Goal: Task Accomplishment & Management: Manage account settings

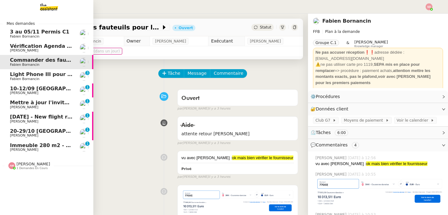
click at [39, 143] on span "Immeuble 280 m2 - [GEOGRAPHIC_DATA] 13100 - 1 349 000€" at bounding box center [94, 146] width 168 height 6
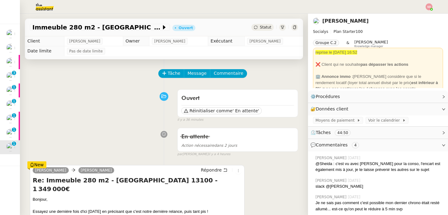
scroll to position [40, 0]
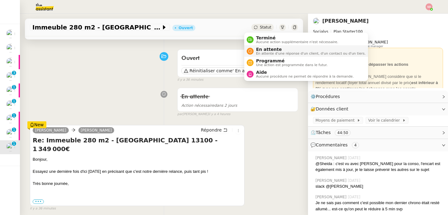
click at [257, 47] on span "En attente" at bounding box center [310, 49] width 109 height 5
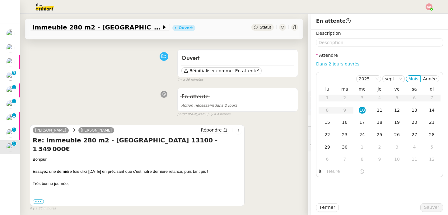
click at [328, 65] on link "Dans 2 jours ouvrés" at bounding box center [337, 64] width 43 height 5
type input "07:00"
click at [433, 210] on span "Sauver" at bounding box center [431, 207] width 15 height 7
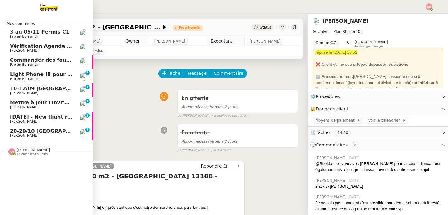
click at [20, 136] on span "[PERSON_NAME]" at bounding box center [24, 136] width 28 height 4
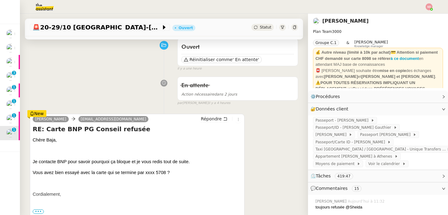
scroll to position [136, 0]
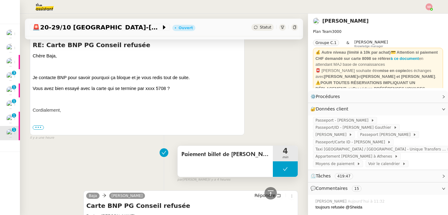
click at [273, 170] on button at bounding box center [285, 170] width 25 height 16
click at [278, 170] on icon at bounding box center [279, 169] width 2 height 3
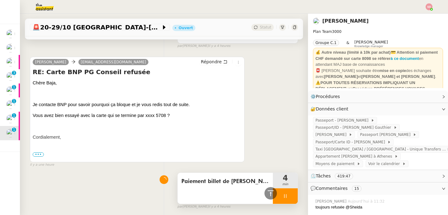
scroll to position [18, 0]
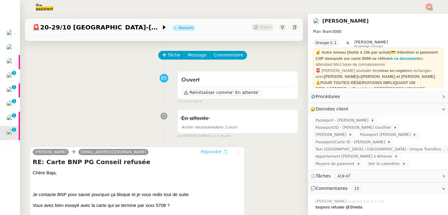
click at [207, 149] on span "Répondre" at bounding box center [211, 152] width 21 height 6
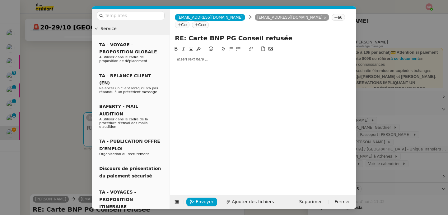
click at [211, 57] on div at bounding box center [262, 60] width 181 height 6
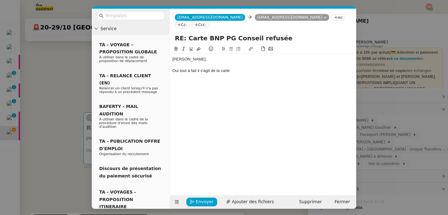
click at [412, 76] on nz-modal-container "Service TA - VOYAGE - PROPOSITION GLOBALE A utiliser dans le cadre de propositi…" at bounding box center [224, 107] width 448 height 215
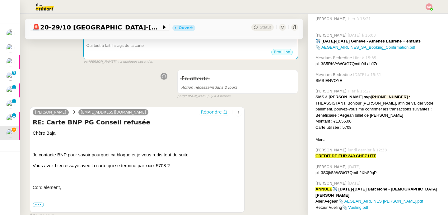
scroll to position [235, 0]
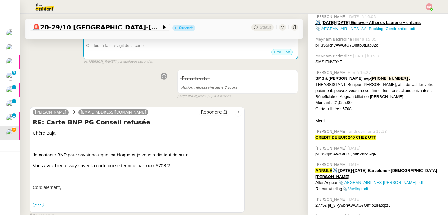
click at [345, 108] on div "Carte utilisée : 5708" at bounding box center [378, 109] width 127 height 6
copy div "5708"
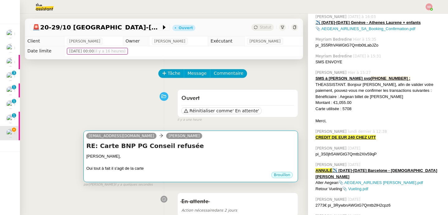
click at [197, 156] on div "[PERSON_NAME]," at bounding box center [190, 157] width 209 height 6
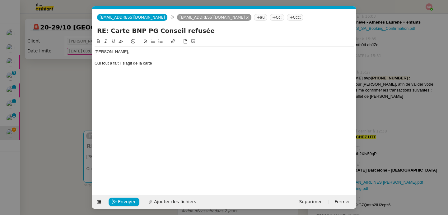
scroll to position [0, 13]
click at [184, 59] on div at bounding box center [223, 58] width 259 height 6
click at [178, 66] on div "Oui tout à fait il s'agit de la carte" at bounding box center [223, 64] width 259 height 6
click at [128, 201] on span "Envoyer" at bounding box center [127, 202] width 18 height 7
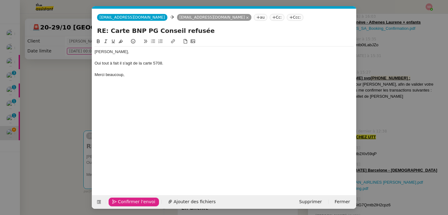
click at [128, 201] on span "Confirmer l'envoi" at bounding box center [136, 202] width 37 height 7
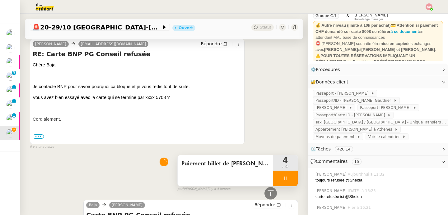
scroll to position [233, 0]
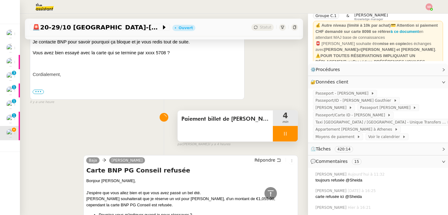
click at [282, 137] on div at bounding box center [285, 134] width 25 height 16
click at [285, 137] on button at bounding box center [291, 134] width 12 height 16
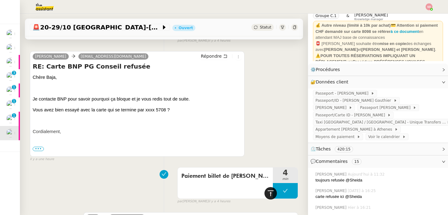
click at [267, 190] on div at bounding box center [270, 193] width 12 height 12
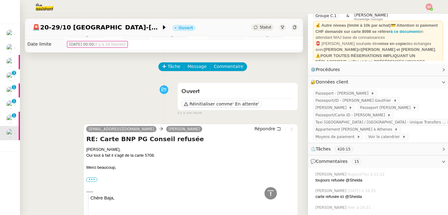
scroll to position [0, 0]
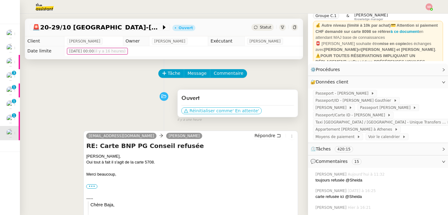
click at [232, 111] on span "' En attente'" at bounding box center [245, 111] width 26 height 6
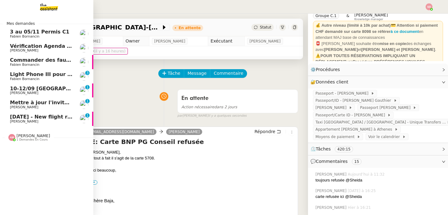
click at [10, 119] on span "[DATE] - New flight request - [PERSON_NAME]" at bounding box center [74, 117] width 128 height 6
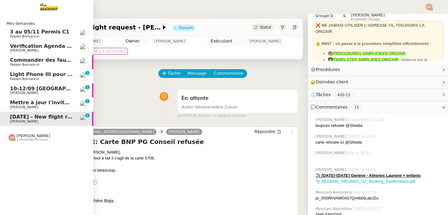
scroll to position [33, 0]
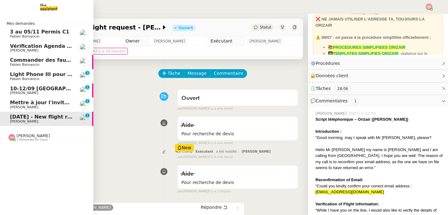
click at [39, 48] on span "Vérification Agenda + Chat + Wagram (9h et 14h)" at bounding box center [80, 46] width 140 height 6
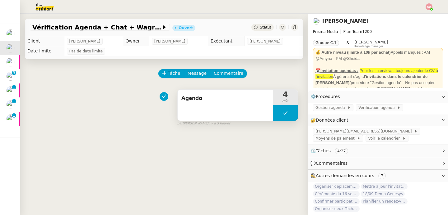
click at [273, 110] on button at bounding box center [285, 113] width 25 height 16
click at [273, 110] on div at bounding box center [279, 113] width 12 height 16
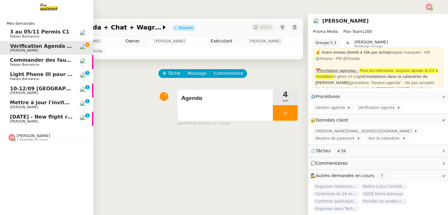
click at [14, 101] on span "Mettre à jour l'invitation Comex" at bounding box center [54, 103] width 89 height 6
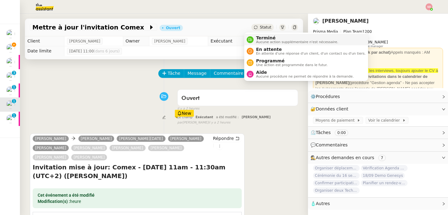
click at [251, 39] on icon at bounding box center [250, 40] width 4 height 4
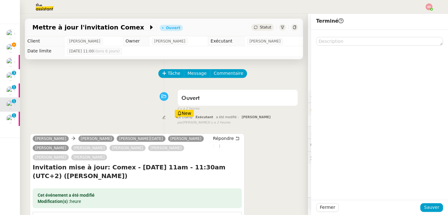
click at [426, 213] on div "Fermer Sauver" at bounding box center [379, 207] width 137 height 15
click at [433, 207] on span "Sauver" at bounding box center [431, 207] width 15 height 7
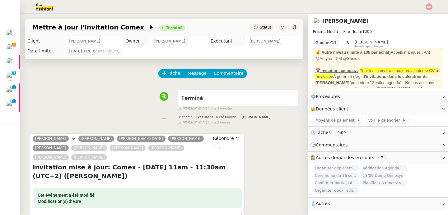
click at [43, 8] on img at bounding box center [40, 7] width 48 height 14
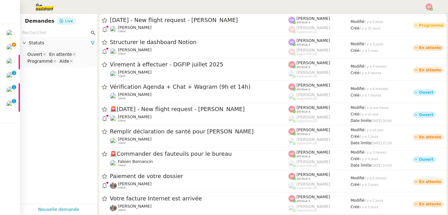
click at [48, 30] on input "text" at bounding box center [55, 32] width 67 height 7
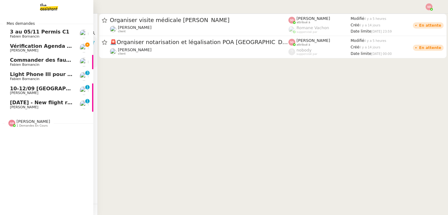
type input "mergui"
click at [18, 46] on span "Vérification Agenda + Chat + Wagram (9h et 14h)" at bounding box center [80, 46] width 140 height 6
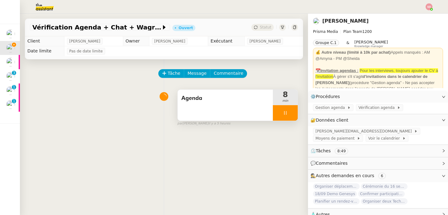
click at [289, 117] on div at bounding box center [285, 113] width 25 height 16
click at [289, 117] on button at bounding box center [291, 113] width 12 height 16
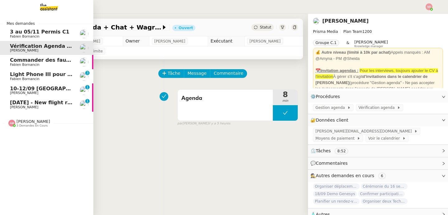
click at [13, 78] on span "Fabien Bornancin" at bounding box center [25, 79] width 30 height 4
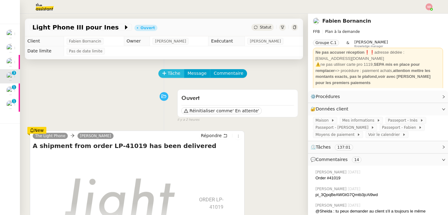
click at [168, 74] on span "Tâche" at bounding box center [174, 73] width 13 height 7
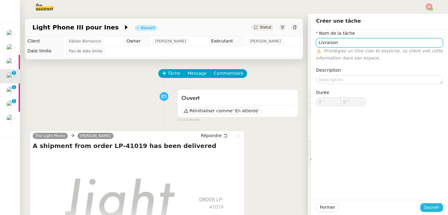
type input "Livraison"
click at [432, 206] on span "Sauver" at bounding box center [431, 207] width 15 height 7
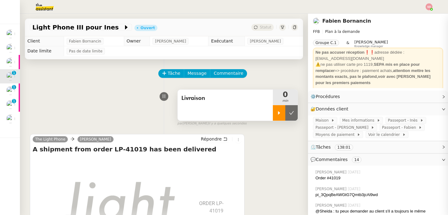
click at [273, 108] on div at bounding box center [279, 113] width 12 height 16
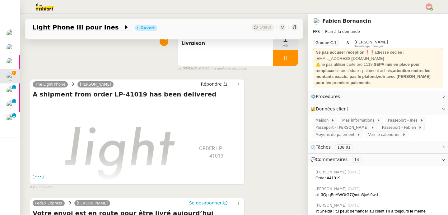
scroll to position [106, 0]
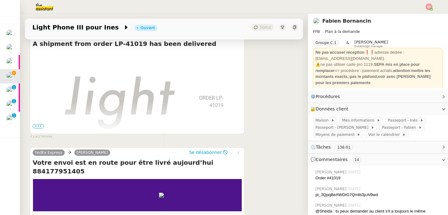
click at [39, 125] on span "•••" at bounding box center [38, 126] width 11 height 4
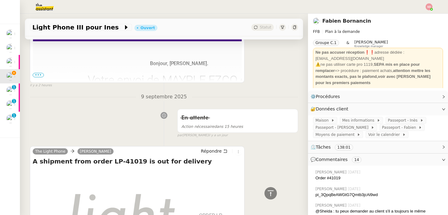
scroll to position [627, 0]
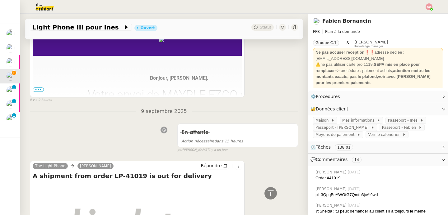
click at [37, 90] on span "•••" at bounding box center [38, 90] width 11 height 4
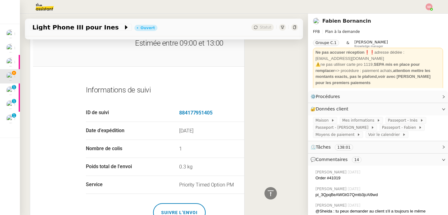
scroll to position [766, 0]
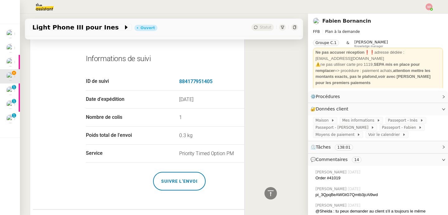
click at [175, 180] on link "SUIVRE L’ENVOI" at bounding box center [179, 181] width 53 height 19
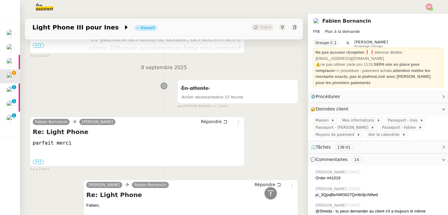
scroll to position [2048, 0]
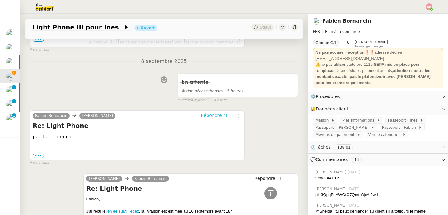
click at [202, 113] on span "Répondre" at bounding box center [211, 116] width 21 height 6
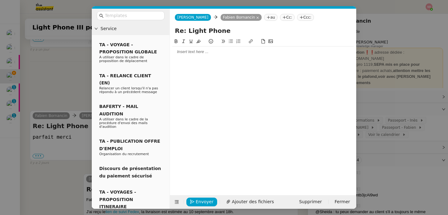
scroll to position [2097, 0]
click at [202, 54] on div at bounding box center [262, 52] width 181 height 6
click at [210, 203] on span "Envoyer" at bounding box center [205, 202] width 18 height 7
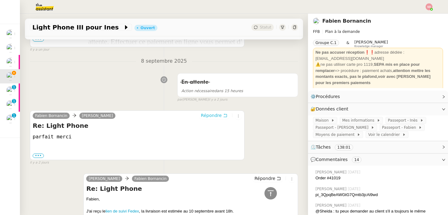
scroll to position [2131, 0]
click at [267, 194] on icon at bounding box center [270, 194] width 6 height 6
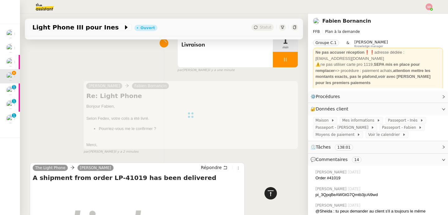
scroll to position [0, 0]
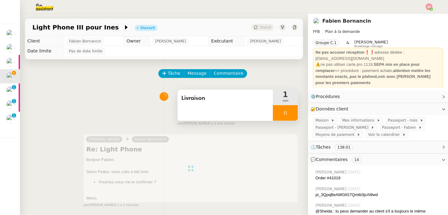
click at [282, 109] on div at bounding box center [285, 113] width 25 height 16
click at [285, 109] on button at bounding box center [291, 113] width 12 height 16
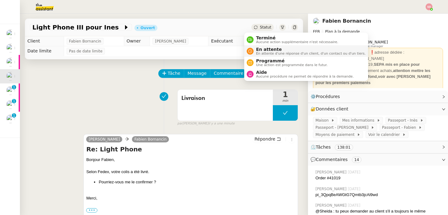
click at [265, 49] on span "En attente" at bounding box center [310, 49] width 109 height 5
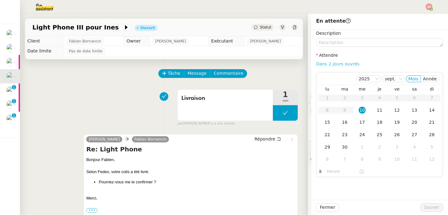
click at [334, 63] on link "Dans 2 jours ouvrés" at bounding box center [337, 64] width 43 height 5
type input "07:00"
click at [426, 208] on span "Sauver" at bounding box center [431, 207] width 15 height 7
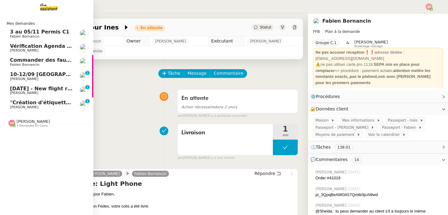
click at [18, 75] on span "10-12/09 [GEOGRAPHIC_DATA] - [GEOGRAPHIC_DATA]" at bounding box center [84, 74] width 148 height 6
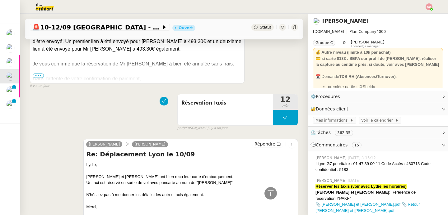
scroll to position [1175, 0]
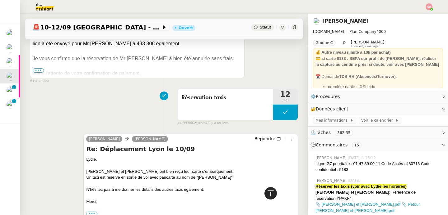
click at [268, 194] on icon at bounding box center [270, 193] width 7 height 7
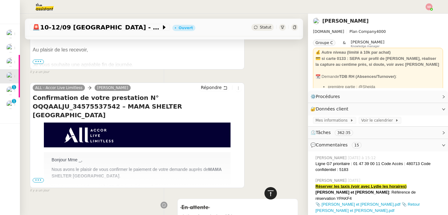
scroll to position [0, 0]
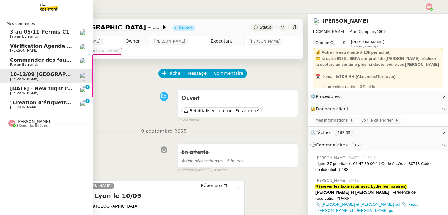
click at [48, 90] on span "[DATE] - New flight request - [PERSON_NAME]" at bounding box center [74, 89] width 128 height 6
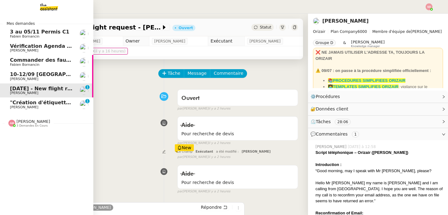
click at [64, 59] on span "Commander des fauteuils pour le bureau" at bounding box center [67, 60] width 115 height 6
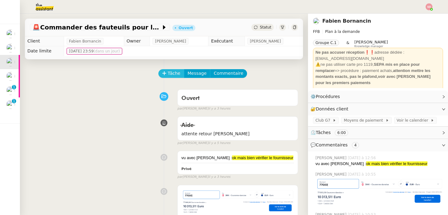
click at [169, 72] on span "Tâche" at bounding box center [174, 73] width 13 height 7
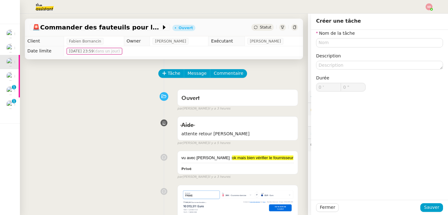
click at [103, 100] on div "Ouvert false par [PERSON_NAME] il y a 3 heures" at bounding box center [164, 99] width 268 height 25
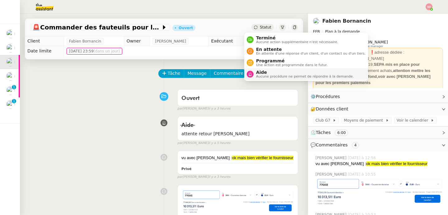
click at [265, 77] on span "Aucune procédure ne permet de répondre à la demande." at bounding box center [305, 76] width 98 height 3
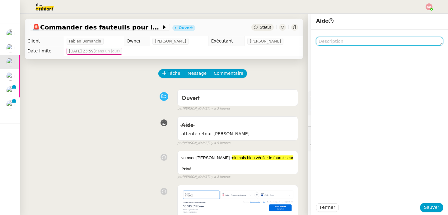
click at [347, 38] on textarea at bounding box center [379, 41] width 127 height 9
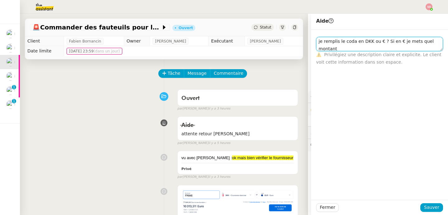
scroll to position [0, 0]
type textarea "je remplis le coda en DKK ou € ? Si en € je mets quel montant?"
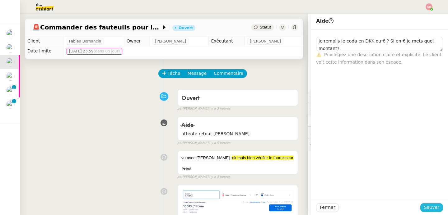
click at [428, 209] on span "Sauver" at bounding box center [431, 207] width 15 height 7
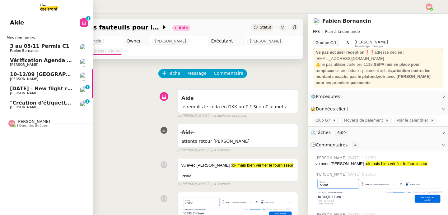
click at [44, 89] on span "[DATE] - New flight request - [PERSON_NAME]" at bounding box center [74, 89] width 128 height 6
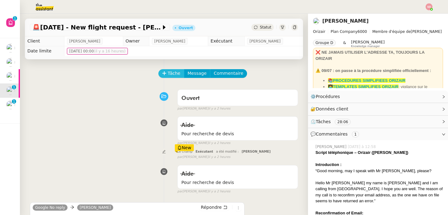
click at [162, 74] on icon at bounding box center [164, 73] width 4 height 4
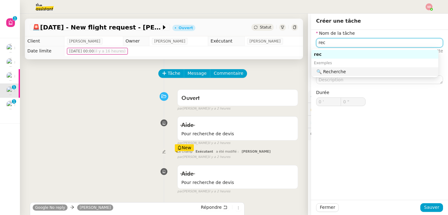
click at [332, 73] on div "🔍 Recherche" at bounding box center [375, 72] width 119 height 6
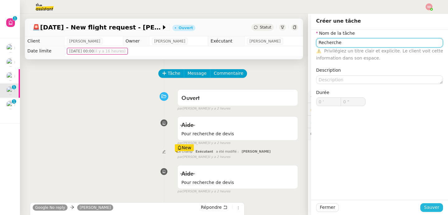
type input "Recherche"
click at [424, 205] on span "Sauver" at bounding box center [431, 207] width 15 height 7
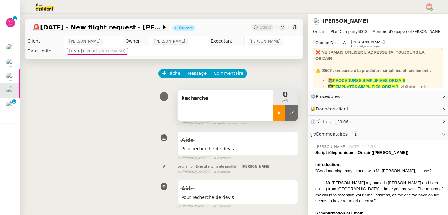
click at [276, 112] on icon at bounding box center [278, 113] width 5 height 5
click at [422, 108] on link "Modifier" at bounding box center [426, 109] width 18 height 7
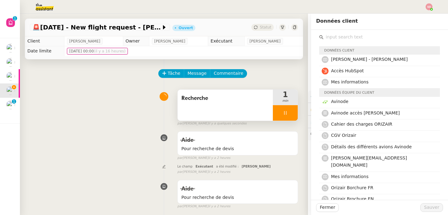
click at [245, 78] on div "Tâche Message Commentaire" at bounding box center [228, 76] width 139 height 15
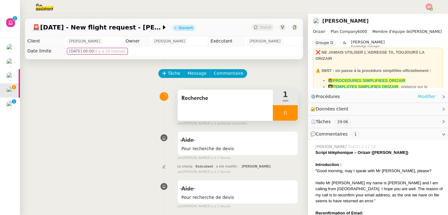
click at [422, 97] on link "Modifier" at bounding box center [426, 96] width 18 height 7
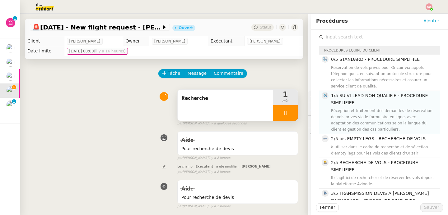
click at [370, 110] on div "Réception et traitement des demandes de réservation de vols privés via le formu…" at bounding box center [383, 120] width 105 height 25
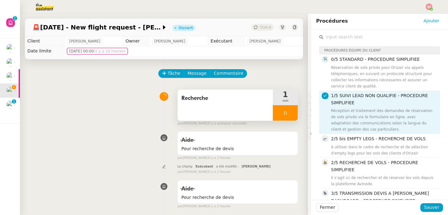
click at [424, 214] on div "Fermer Sauver" at bounding box center [379, 207] width 137 height 15
click at [424, 211] on span "Sauver" at bounding box center [431, 207] width 15 height 7
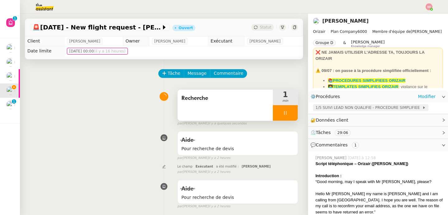
click at [343, 109] on span "1/5 SUIVI LEAD NON QUALIFIE - PROCEDURE SIMPLIFIEE" at bounding box center [368, 108] width 107 height 6
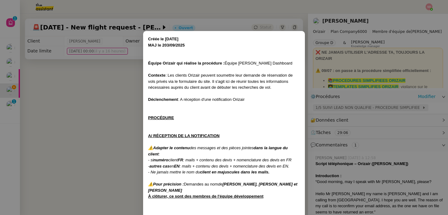
scroll to position [123, 0]
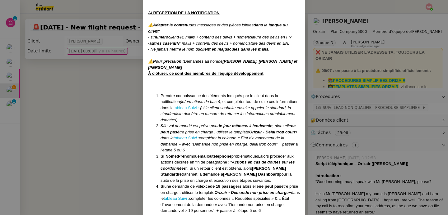
click at [185, 108] on link "tableau Suivi :" at bounding box center [185, 108] width 25 height 5
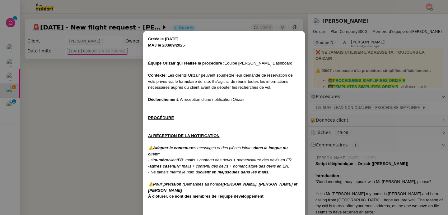
scroll to position [123, 0]
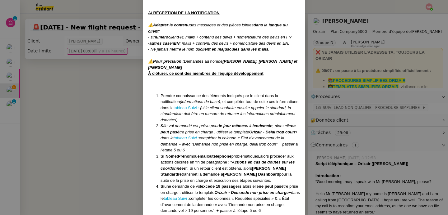
click at [104, 86] on nz-modal-container "Créée le 16/04/2025 MAJ le 203/09 /2025 Équipe Orizair qui réalise la procédure…" at bounding box center [224, 107] width 448 height 215
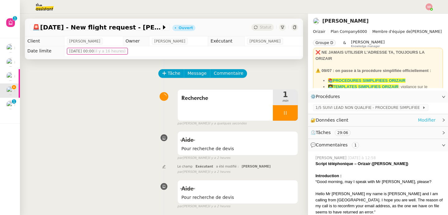
click at [428, 118] on link "Modifier" at bounding box center [426, 120] width 18 height 7
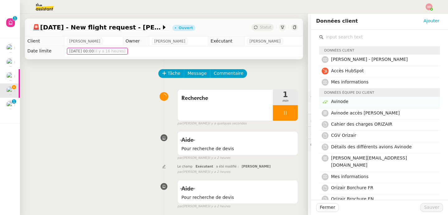
click at [345, 100] on h4 "Avinode" at bounding box center [383, 101] width 105 height 7
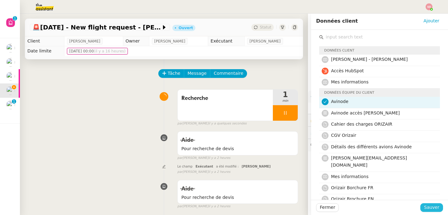
click at [433, 205] on span "Sauver" at bounding box center [431, 207] width 15 height 7
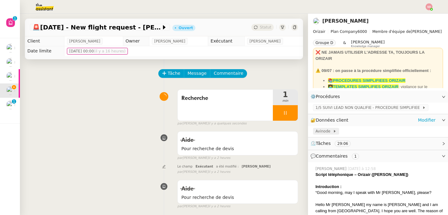
click at [331, 129] on div "Avinode" at bounding box center [325, 131] width 21 height 6
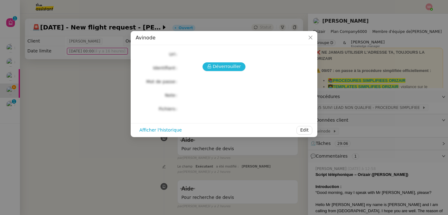
click at [223, 68] on span "Déverrouiller" at bounding box center [227, 66] width 28 height 7
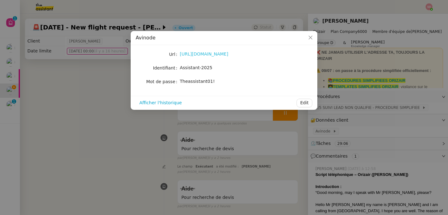
click at [209, 56] on link "https://marketplace.avinode.com/sso/mvc/login" at bounding box center [204, 54] width 48 height 5
click at [187, 78] on div "Theassistant01!" at bounding box center [231, 81] width 103 height 7
copy div "Theassistant01! Afficher l'historique Edit"
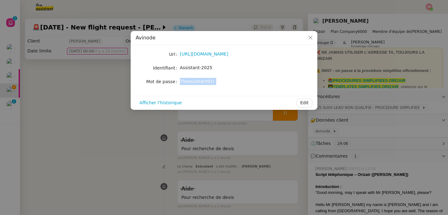
click at [85, 100] on nz-modal-container "Avinode Url https://marketplace.avinode.com/sso/mvc/login Identifiant Assistant…" at bounding box center [224, 107] width 448 height 215
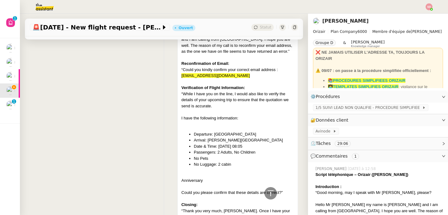
scroll to position [547, 0]
click at [382, 194] on div "“Good morning, may I speak with Mr [PERSON_NAME], please?" at bounding box center [378, 193] width 127 height 6
copy div "Clive"
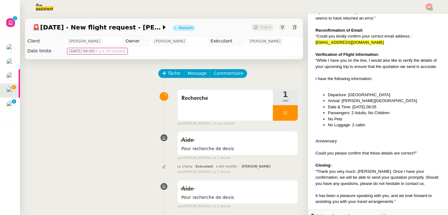
scroll to position [205, 0]
click at [225, 76] on span "Commentaire" at bounding box center [229, 73] width 30 height 7
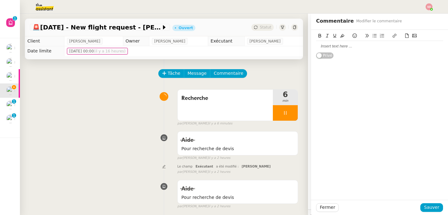
click at [375, 45] on div at bounding box center [379, 47] width 127 height 6
click at [434, 210] on span "Sauver" at bounding box center [431, 207] width 15 height 7
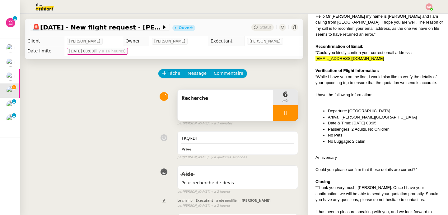
click at [282, 111] on div at bounding box center [285, 113] width 25 height 16
click at [285, 111] on button at bounding box center [291, 113] width 12 height 16
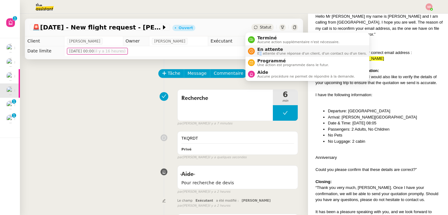
click at [260, 53] on span "En attente d'une réponse d'un client, d'un contact ou d'un tiers." at bounding box center [311, 53] width 109 height 3
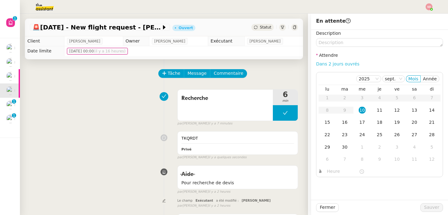
click at [340, 62] on link "Dans 2 jours ouvrés" at bounding box center [337, 64] width 43 height 5
type input "07:00"
click at [377, 115] on td "11" at bounding box center [379, 110] width 17 height 12
click at [427, 209] on span "Sauver" at bounding box center [431, 207] width 15 height 7
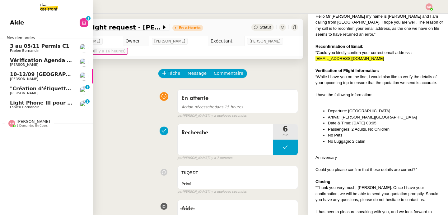
click at [10, 125] on div at bounding box center [11, 123] width 7 height 7
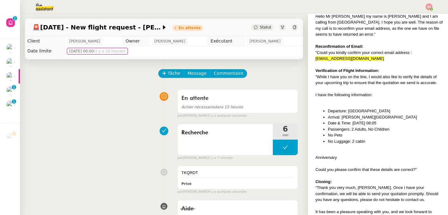
click at [131, 113] on div "En attente Action nécessaire dans 15 heures false par Sheida D. il y a quelques…" at bounding box center [164, 103] width 268 height 32
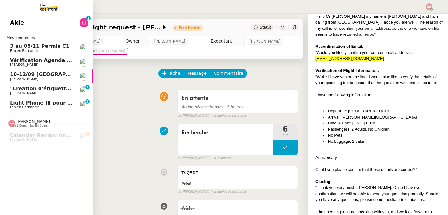
click at [25, 100] on span "Light Phone III pour Ines" at bounding box center [44, 103] width 69 height 6
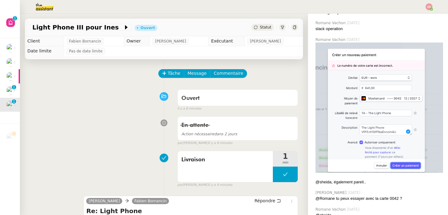
scroll to position [209, 0]
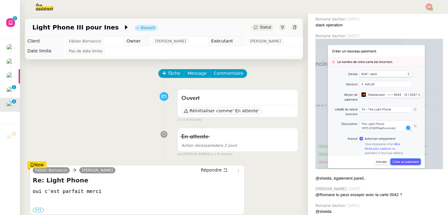
click at [109, 131] on div "En attente Action nécessaire dans 2 jours false par Sheida D. il y a 8 minutes" at bounding box center [164, 141] width 268 height 32
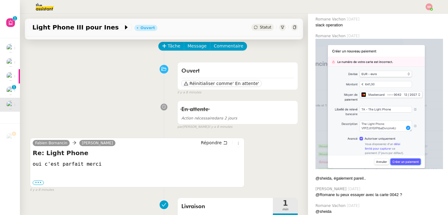
scroll to position [12, 0]
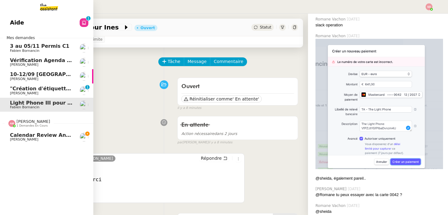
click at [5, 122] on span "Amyna Mehrez 1 demandes en cours" at bounding box center [29, 123] width 49 height 8
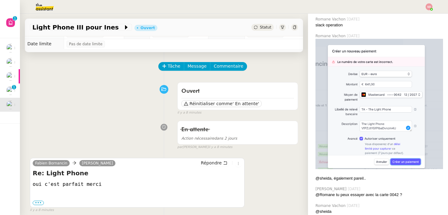
scroll to position [0, 0]
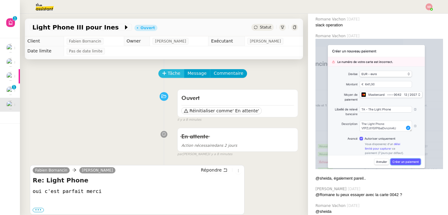
click at [176, 71] on button "Tâche" at bounding box center [171, 73] width 26 height 9
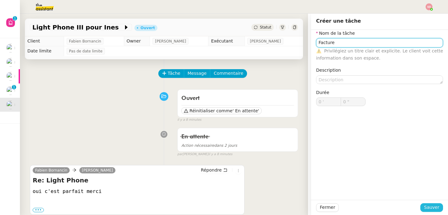
type input "Facture"
click at [431, 205] on span "Sauver" at bounding box center [431, 207] width 15 height 7
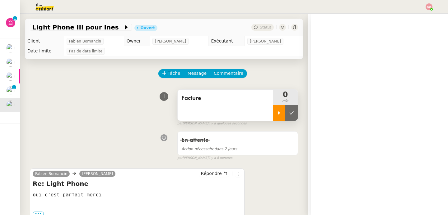
click at [275, 115] on div at bounding box center [279, 113] width 12 height 16
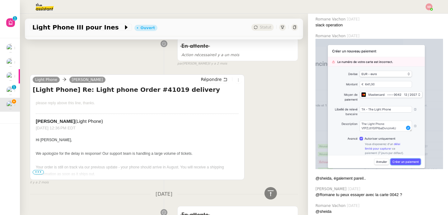
scroll to position [2740, 0]
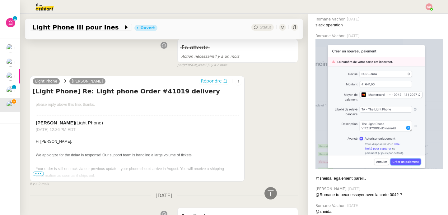
click at [216, 83] on button "Répondre" at bounding box center [214, 81] width 31 height 7
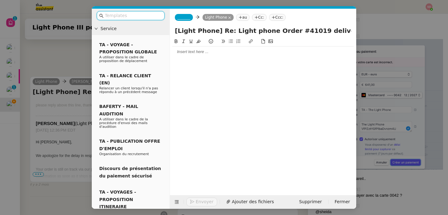
scroll to position [210, 0]
click at [188, 14] on nz-tag "_______" at bounding box center [184, 17] width 18 height 7
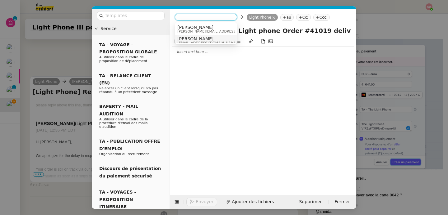
click at [190, 38] on span "[PERSON_NAME]" at bounding box center [207, 38] width 60 height 5
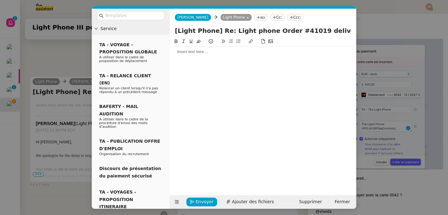
click at [200, 52] on div at bounding box center [262, 52] width 181 height 6
click at [213, 199] on button "Envoyer" at bounding box center [201, 202] width 31 height 9
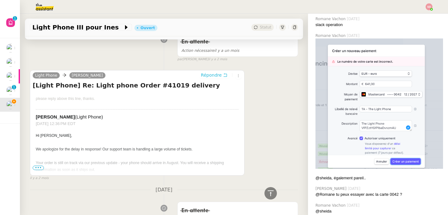
scroll to position [209, 0]
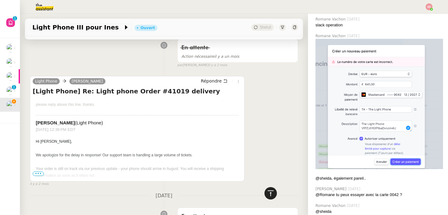
click at [271, 196] on div at bounding box center [270, 193] width 12 height 12
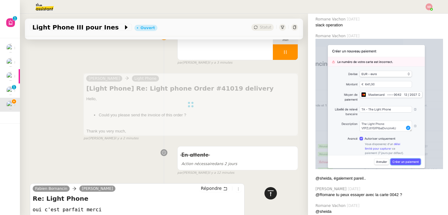
scroll to position [0, 0]
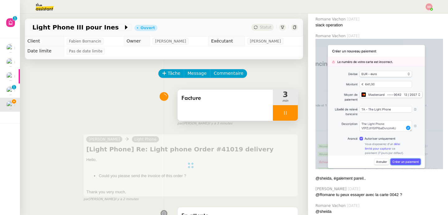
click at [286, 115] on div at bounding box center [285, 113] width 25 height 16
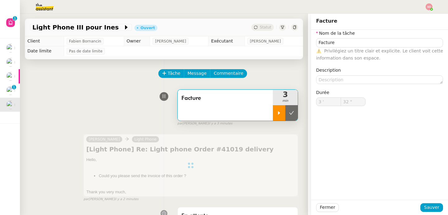
click at [289, 115] on icon at bounding box center [291, 113] width 5 height 5
type input "Facture"
type input "3 '"
type input "32 ""
type input "Facture"
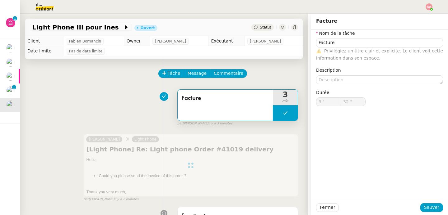
type input "3 '"
type input "32 ""
type input "Facture"
type input "3 '"
type input "32 ""
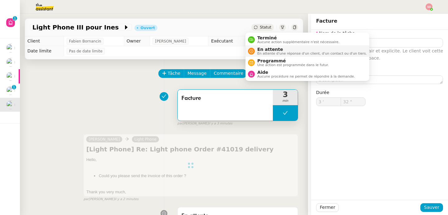
click at [276, 53] on span "En attente d'une réponse d'un client, d'un contact ou d'un tiers." at bounding box center [311, 53] width 109 height 3
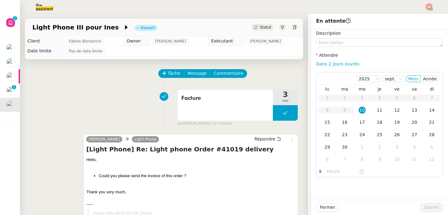
click at [346, 67] on div "Dans 2 jours ouvrés" at bounding box center [379, 64] width 127 height 7
click at [343, 65] on link "Dans 2 jours ouvrés" at bounding box center [337, 64] width 43 height 5
type input "07:00"
click at [359, 124] on div "17" at bounding box center [361, 122] width 7 height 7
click at [440, 207] on div "Fermer Sauver" at bounding box center [379, 207] width 137 height 15
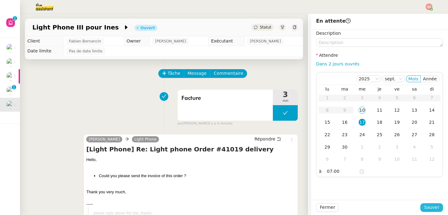
click at [434, 209] on span "Sauver" at bounding box center [431, 207] width 15 height 7
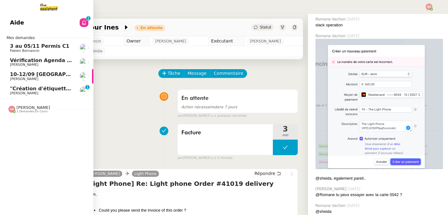
click at [69, 44] on span "3 au 05/11 Permis C1" at bounding box center [41, 47] width 63 height 6
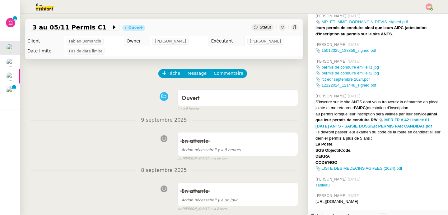
scroll to position [216, 0]
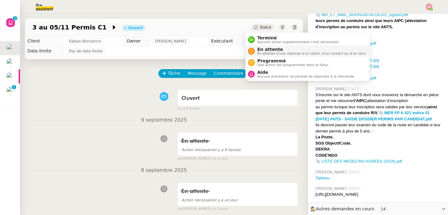
click at [265, 52] on span "En attente d'une réponse d'un client, d'un contact ou d'un tiers." at bounding box center [311, 53] width 109 height 3
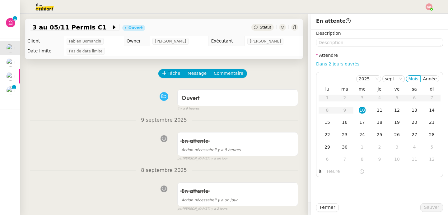
click at [347, 64] on link "Dans 2 jours ouvrés" at bounding box center [337, 64] width 43 height 5
type input "07:00"
click at [377, 108] on div "11" at bounding box center [379, 110] width 7 height 7
click at [427, 206] on span "Sauver" at bounding box center [431, 207] width 15 height 7
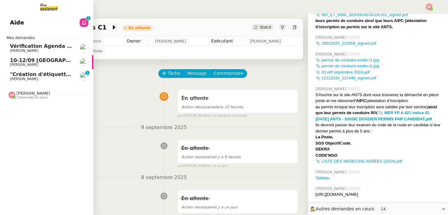
click at [34, 77] on span ""Création d'étiquettes Smart green Execution (réponses)" a été modifié récemmen…" at bounding box center [128, 74] width 237 height 6
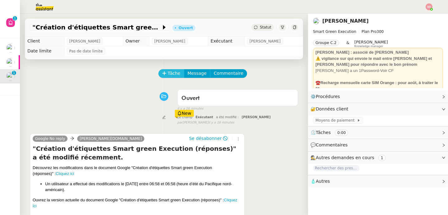
click at [167, 69] on button "Tâche" at bounding box center [171, 73] width 26 height 9
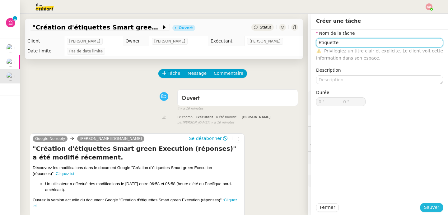
type input "Etiquette"
click at [424, 209] on span "Sauver" at bounding box center [431, 207] width 15 height 7
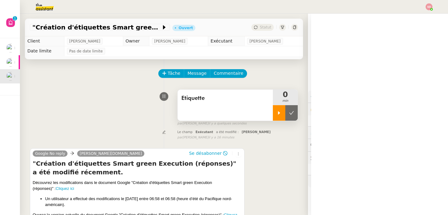
click at [278, 112] on icon at bounding box center [279, 112] width 2 height 3
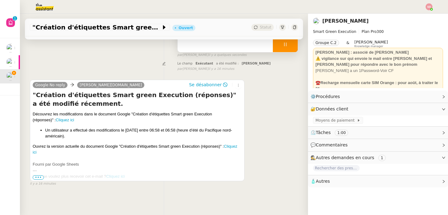
scroll to position [82, 0]
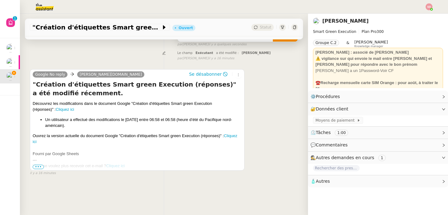
click at [39, 165] on span "•••" at bounding box center [38, 167] width 11 height 4
click at [68, 107] on link "Cliquez ici" at bounding box center [65, 109] width 18 height 5
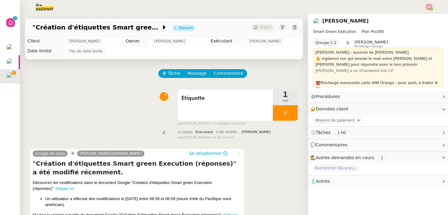
scroll to position [82, 0]
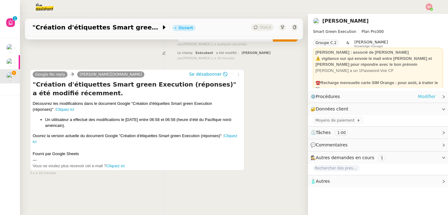
click at [418, 96] on link "Modifier" at bounding box center [426, 96] width 18 height 7
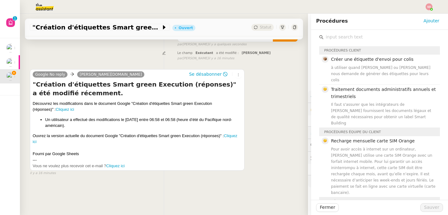
click at [358, 37] on input "text" at bounding box center [381, 37] width 116 height 8
click at [362, 66] on div "à utiliser quand David ou Alexis nous demande de générer des étiquettes pour le…" at bounding box center [383, 74] width 105 height 19
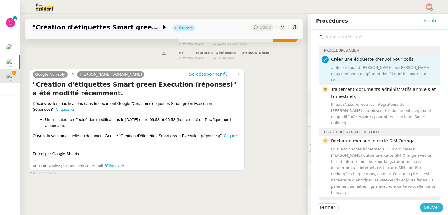
click at [437, 208] on button "Sauver" at bounding box center [431, 208] width 23 height 9
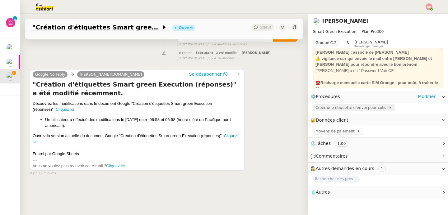
click at [329, 107] on span "Créer une étiquette d'envoi pour colis" at bounding box center [351, 108] width 73 height 6
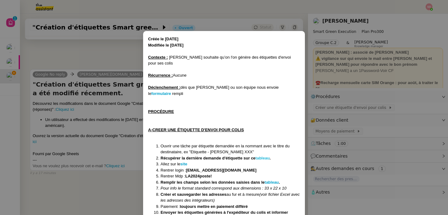
click at [264, 156] on strong "tableau" at bounding box center [262, 158] width 14 height 5
click at [71, 73] on nz-modal-container "Créée le 17/01/2025 Modifiée le 13/02/2025 Contexte : David souhaite qu’on l'on…" at bounding box center [224, 107] width 448 height 215
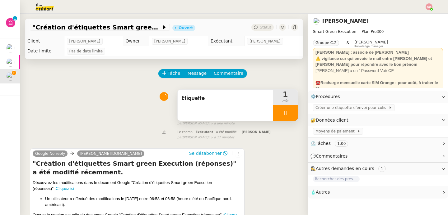
click at [204, 97] on span "Etiquette" at bounding box center [225, 98] width 88 height 9
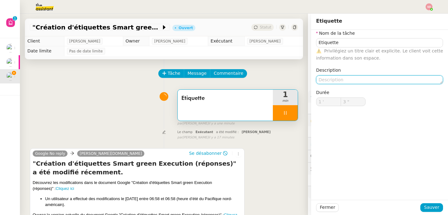
click at [329, 81] on textarea at bounding box center [379, 80] width 127 height 9
type input "4 ""
paste textarea "Marie-Line Morin"
type textarea "Marie-Line Morin"
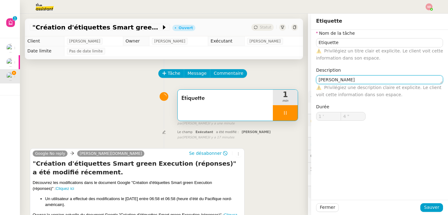
type input "5 ""
type textarea "Marie-Line Morin"
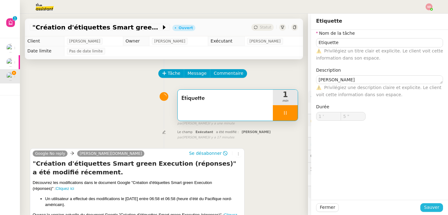
click at [428, 207] on span "Sauver" at bounding box center [431, 207] width 15 height 7
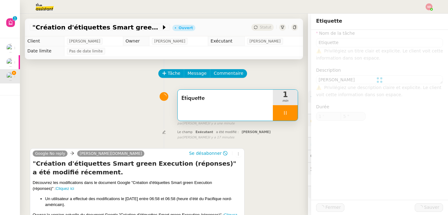
type input "6 ""
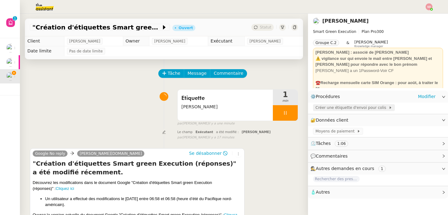
click at [318, 106] on span "Créer une étiquette d'envoi pour colis" at bounding box center [351, 108] width 73 height 6
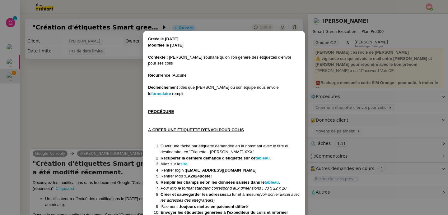
click at [185, 162] on strong "site" at bounding box center [183, 164] width 7 height 5
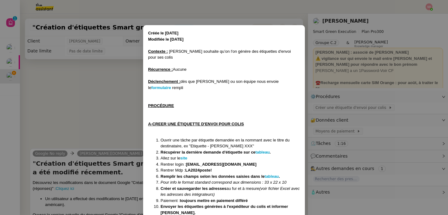
scroll to position [11, 0]
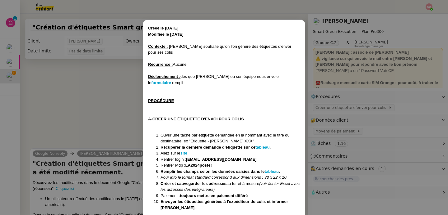
drag, startPoint x: 187, startPoint y: 148, endPoint x: 257, endPoint y: 147, distance: 70.3
click at [256, 157] on strong "contact@smart-green-execution.com" at bounding box center [221, 159] width 71 height 5
copy strong "contact@smart-green-execution.com"
click at [98, 105] on nz-modal-container "Créée le 17/01/2025 Modifiée le 13/02/2025 Contexte : David souhaite qu’on l'on…" at bounding box center [224, 107] width 448 height 215
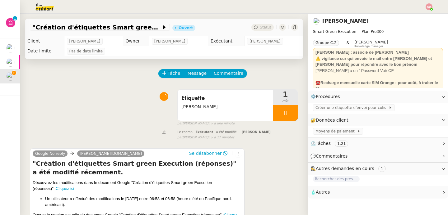
scroll to position [0, 0]
click at [324, 108] on span "Créer une étiquette d'envoi pour colis" at bounding box center [351, 108] width 73 height 6
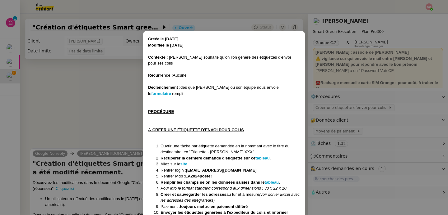
click at [191, 174] on strong "LA2024poste!" at bounding box center [198, 176] width 26 height 5
drag, startPoint x: 187, startPoint y: 165, endPoint x: 228, endPoint y: 166, distance: 41.4
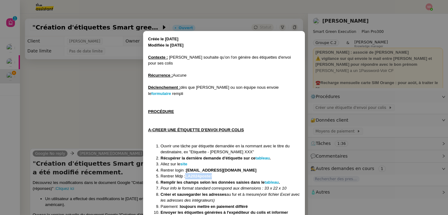
click at [228, 173] on li "Rentrer Mdp : LA2024poste!" at bounding box center [229, 176] width 139 height 6
copy strong "LA2024poste!"
click at [63, 118] on nz-modal-container "Créée le 17/01/2025 Modifiée le 13/02/2025 Contexte : David souhaite qu’on l'on…" at bounding box center [224, 107] width 448 height 215
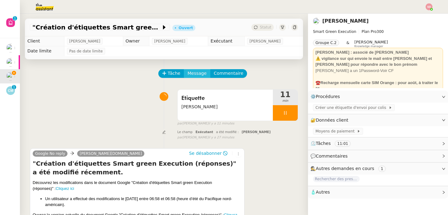
click at [195, 73] on span "Message" at bounding box center [196, 73] width 19 height 7
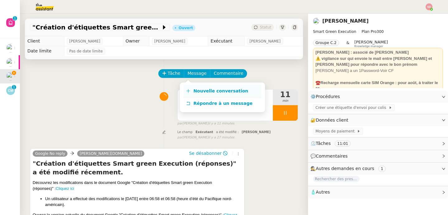
click at [199, 87] on link "Nouvelle conversation" at bounding box center [222, 91] width 78 height 12
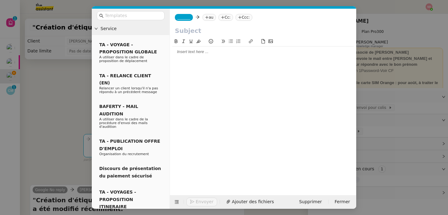
click at [187, 15] on span "_______" at bounding box center [183, 17] width 13 height 4
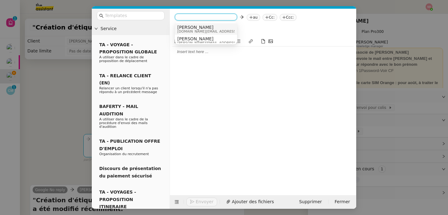
click at [209, 30] on span "camille.smart.green@gmail.com" at bounding box center [221, 31] width 88 height 3
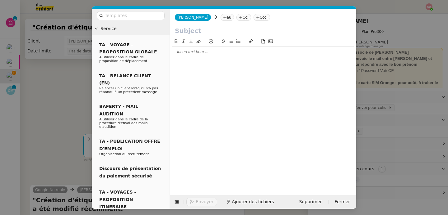
click at [220, 19] on nz-tag "au" at bounding box center [226, 17] width 13 height 7
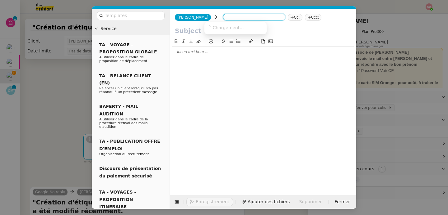
paste input "marieline@smart-green-execution.com"
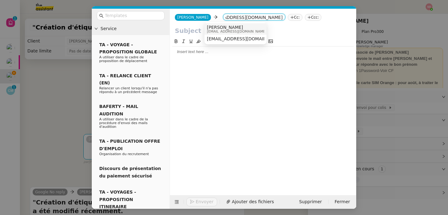
type input "marieline@smart-green-execution.com"
click at [221, 28] on span "Marie-Line Morin" at bounding box center [237, 27] width 60 height 5
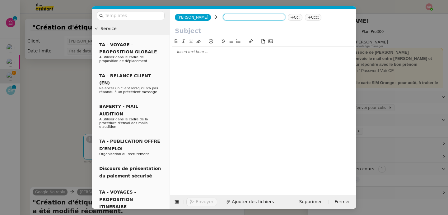
scroll to position [0, 0]
click at [283, 19] on icon at bounding box center [283, 17] width 0 height 3
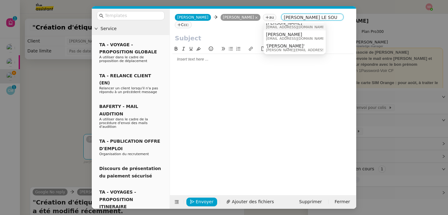
scroll to position [5, 0]
type input "DAVID LE SOU"
click at [289, 50] on span "david@smart-green-execution.com" at bounding box center [310, 49] width 88 height 3
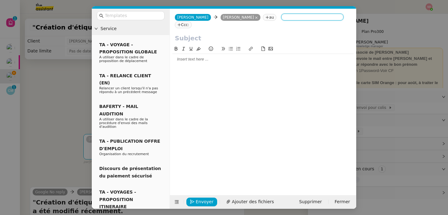
scroll to position [0, 0]
drag, startPoint x: 177, startPoint y: 201, endPoint x: 175, endPoint y: 193, distance: 8.2
click at [176, 201] on icon at bounding box center [176, 202] width 4 height 4
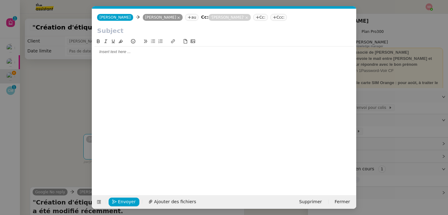
click at [134, 33] on input "text" at bounding box center [224, 30] width 254 height 9
type input "Site La Poste indisponible"
click at [117, 53] on div at bounding box center [223, 52] width 259 height 6
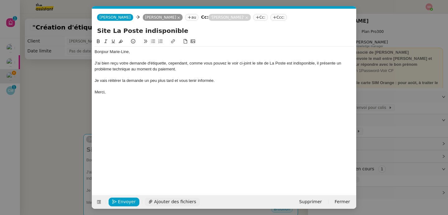
click at [174, 200] on span "Ajouter des fichiers" at bounding box center [175, 202] width 42 height 7
click at [181, 193] on link "Capture d’écran 2025-09-10 à 16.27.46.png" at bounding box center [219, 191] width 246 height 7
click at [142, 94] on div "Merci," at bounding box center [223, 93] width 259 height 6
click at [251, 62] on div "J'ai bien reçu votre demande d'étiquette, cependant, comme vous pouvez le voir …" at bounding box center [223, 67] width 259 height 12
click at [119, 206] on button "Envoyer" at bounding box center [123, 202] width 31 height 9
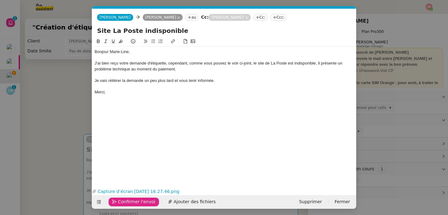
click at [119, 206] on button "Confirmer l'envoi" at bounding box center [133, 202] width 50 height 9
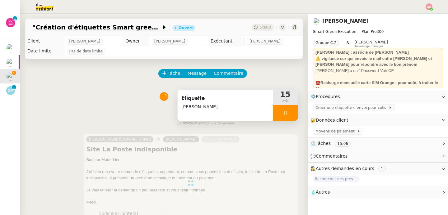
click at [287, 111] on div at bounding box center [285, 113] width 25 height 16
click at [289, 111] on icon at bounding box center [291, 113] width 5 height 5
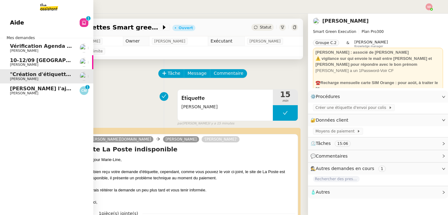
click at [0, 16] on app-ticket-navbar "Aide 0 1 2 3 4 5 6 7 8 9 Mes demandes Vérification Agenda + Chat + Wagram (9h e…" at bounding box center [0, 16] width 0 height 0
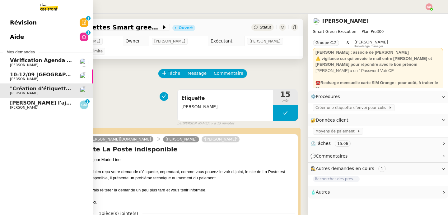
click at [20, 106] on span "[PERSON_NAME]" at bounding box center [24, 108] width 28 height 4
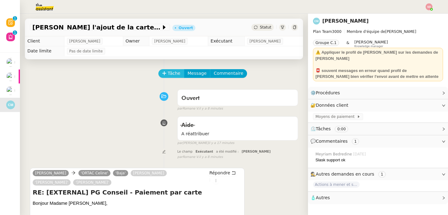
click at [169, 72] on span "Tâche" at bounding box center [174, 73] width 13 height 7
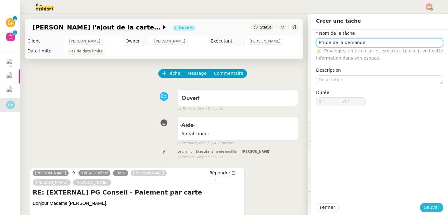
type input "Etude de la demande"
click at [429, 205] on span "Sauver" at bounding box center [431, 207] width 15 height 7
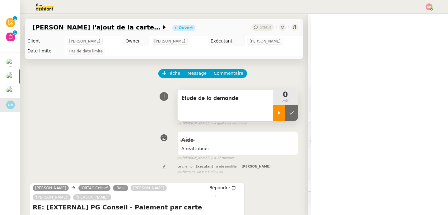
click at [273, 106] on div at bounding box center [279, 113] width 12 height 16
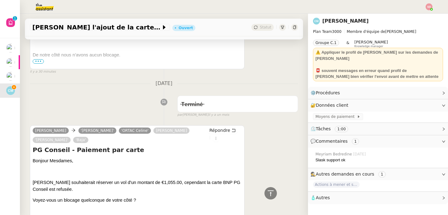
scroll to position [279, 0]
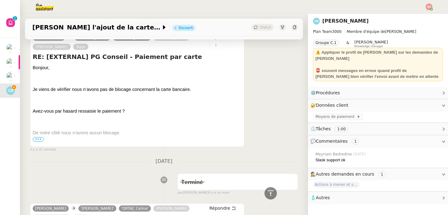
click at [38, 141] on span "•••" at bounding box center [38, 139] width 11 height 4
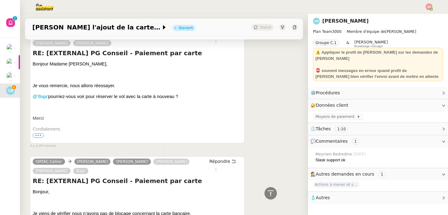
scroll to position [123, 0]
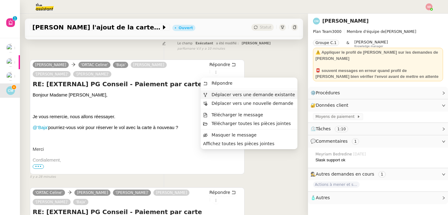
click at [212, 94] on span "Déplacer vers une demande existante" at bounding box center [252, 94] width 83 height 5
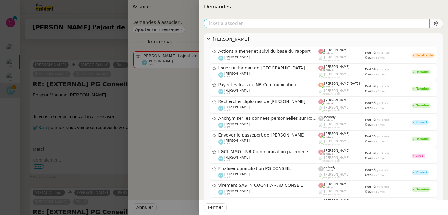
click at [252, 24] on input "text" at bounding box center [316, 23] width 225 height 9
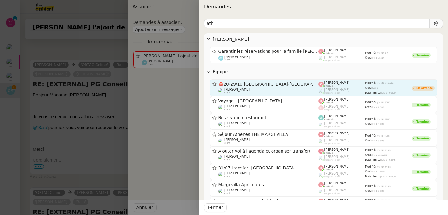
type input "ath"
click at [258, 92] on div "Laurène Gauthier client" at bounding box center [268, 91] width 100 height 6
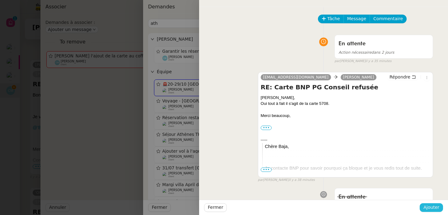
click at [431, 205] on span "Ajouter" at bounding box center [431, 207] width 16 height 7
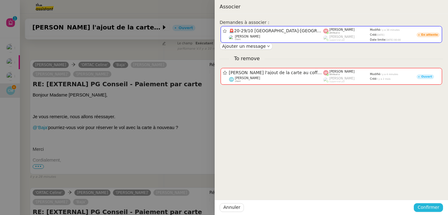
click at [427, 208] on span "Confirmer" at bounding box center [428, 207] width 22 height 7
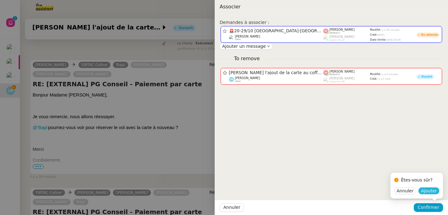
click at [434, 190] on span "Ajouter" at bounding box center [429, 191] width 16 height 6
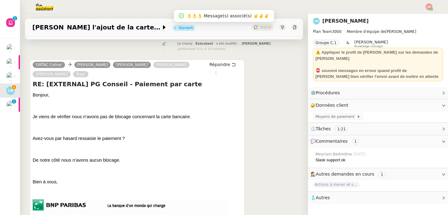
scroll to position [0, 0]
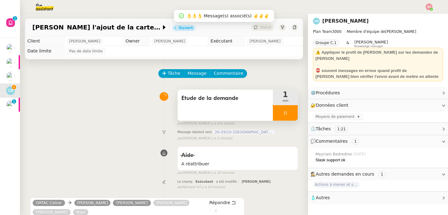
click at [287, 115] on div at bounding box center [285, 113] width 25 height 16
click at [289, 115] on icon at bounding box center [291, 113] width 5 height 5
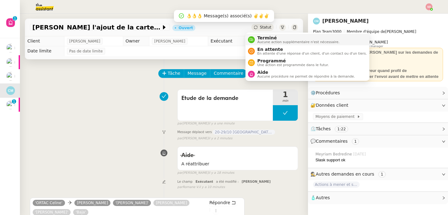
click at [255, 39] on div "Terminé Aucune action supplémentaire n'est nécessaire." at bounding box center [297, 39] width 85 height 8
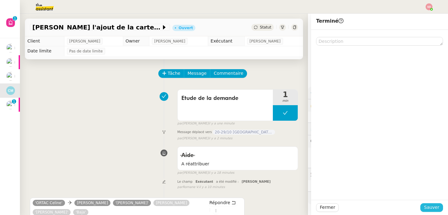
drag, startPoint x: 425, startPoint y: 206, endPoint x: 384, endPoint y: 204, distance: 40.5
click at [424, 206] on span "Sauver" at bounding box center [431, 207] width 15 height 7
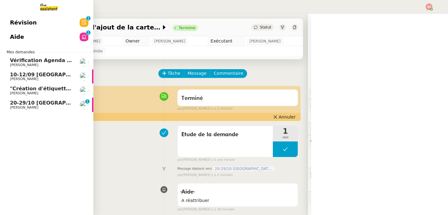
click at [12, 92] on span "[PERSON_NAME]" at bounding box center [24, 93] width 28 height 4
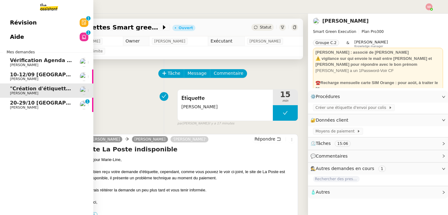
click at [14, 104] on span "20-29/10 [GEOGRAPHIC_DATA]-[GEOGRAPHIC_DATA]" at bounding box center [82, 103] width 145 height 6
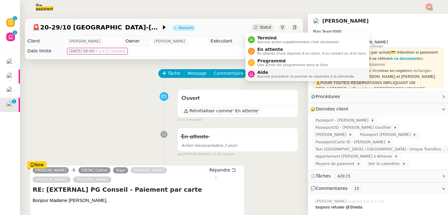
click at [262, 74] on span "Aide" at bounding box center [306, 72] width 98 height 5
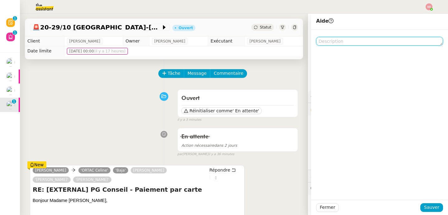
click at [355, 39] on textarea at bounding box center [379, 41] width 127 height 9
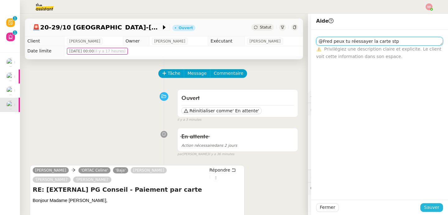
type textarea "@Fred peux tu réessayer la carte stp"
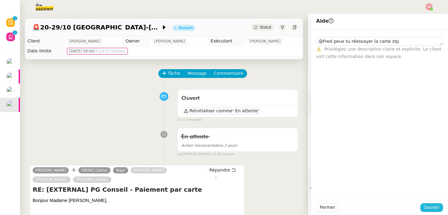
click at [432, 209] on span "Sauver" at bounding box center [431, 207] width 15 height 7
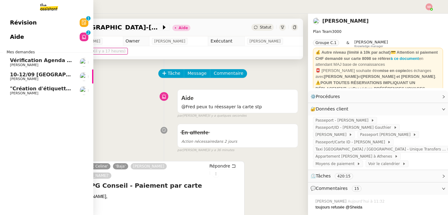
click at [10, 92] on span "[PERSON_NAME]" at bounding box center [24, 93] width 28 height 4
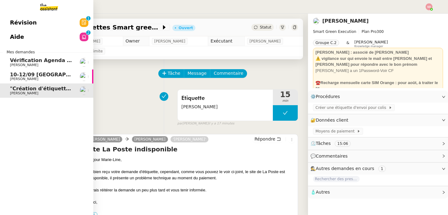
click at [18, 77] on span "10-12/09 [GEOGRAPHIC_DATA] - [GEOGRAPHIC_DATA]" at bounding box center [84, 75] width 148 height 6
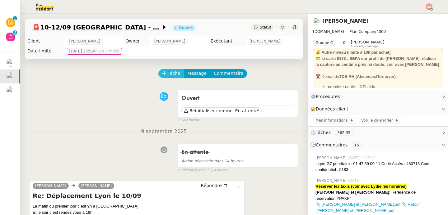
click at [168, 74] on span "Tâche" at bounding box center [174, 73] width 13 height 7
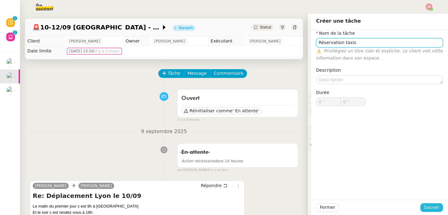
type input "Réservation taxis"
click at [424, 207] on span "Sauver" at bounding box center [431, 207] width 15 height 7
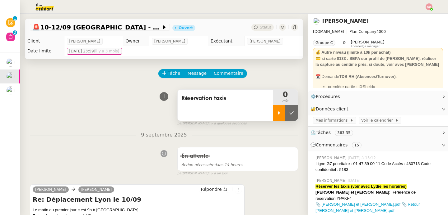
click at [273, 117] on div at bounding box center [279, 113] width 12 height 16
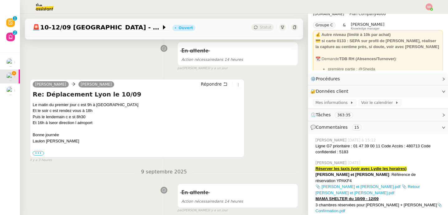
scroll to position [49, 0]
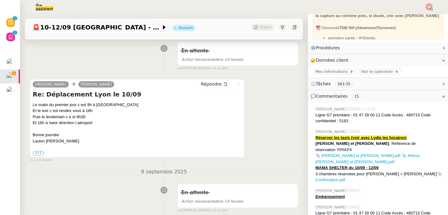
click at [411, 154] on link "📎 Retour [PERSON_NAME] et [PERSON_NAME].pdf" at bounding box center [367, 159] width 104 height 11
drag, startPoint x: 350, startPoint y: 115, endPoint x: 375, endPoint y: 114, distance: 25.8
click at [375, 114] on div "Ligne G7 prioritaire : 01 47 39 00 11 Code Accès : 480713 Code confidentiel : 5…" at bounding box center [378, 118] width 127 height 12
copy div "01 47 39 00 11"
click at [144, 107] on div "Le matin du premier jour c est 9h à [GEOGRAPHIC_DATA]" at bounding box center [137, 105] width 209 height 6
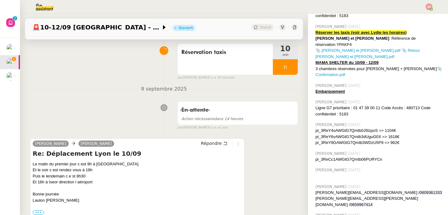
scroll to position [47, 0]
click at [201, 142] on span "Répondre" at bounding box center [211, 143] width 21 height 6
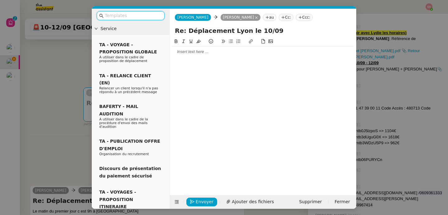
click at [207, 53] on div at bounding box center [262, 52] width 181 height 6
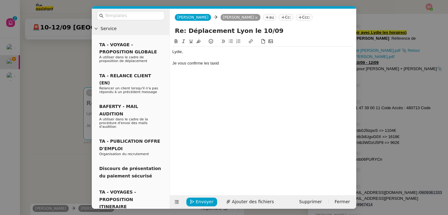
click at [195, 62] on div "Je vous confirme les taxid" at bounding box center [262, 64] width 181 height 6
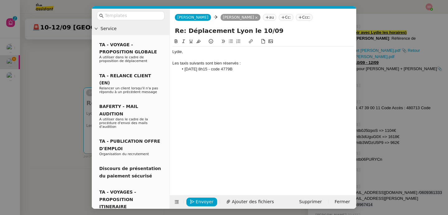
click at [279, 15] on nz-tag "Cc:" at bounding box center [286, 17] width 15 height 7
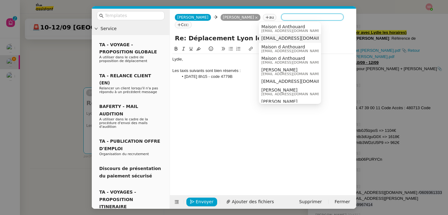
scroll to position [298, 0]
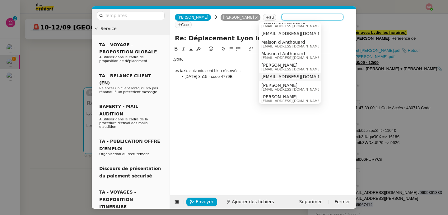
click at [228, 83] on div "Lydie, Les taxis suivants sont bien réservés : 11/09 à 8h15 - code 4779B" at bounding box center [262, 115] width 181 height 141
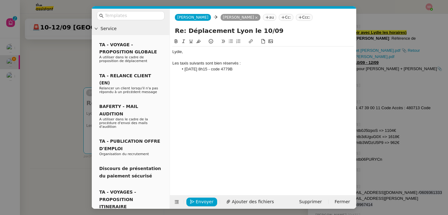
scroll to position [0, 0]
click at [242, 70] on li "11/09 à 8h15 - code 4779B" at bounding box center [265, 70] width 175 height 6
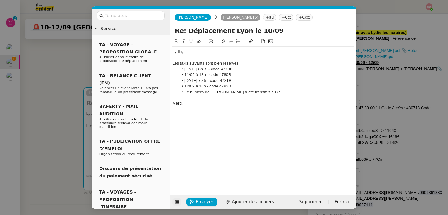
click at [177, 203] on icon at bounding box center [176, 202] width 4 height 4
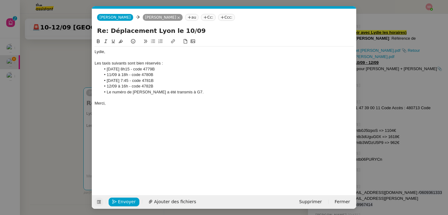
click at [33, 92] on nz-modal-container "Service TA - VOYAGE - PROPOSITION GLOBALE A utiliser dans le cadre de propositi…" at bounding box center [224, 107] width 448 height 215
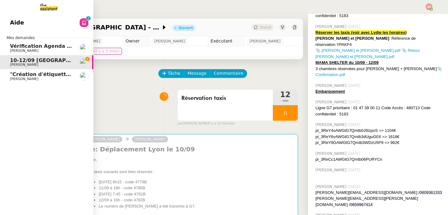
click at [23, 20] on link "Aide 0 1 2 3 4 5 6 7 8 9" at bounding box center [46, 23] width 93 height 14
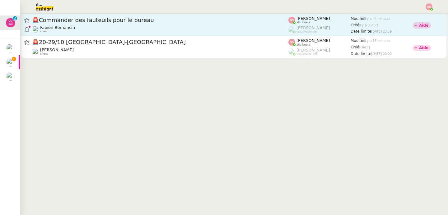
click at [197, 24] on div "🚨 Commander des fauteuils pour le bureau Fabien Bornancin client" at bounding box center [160, 24] width 256 height 17
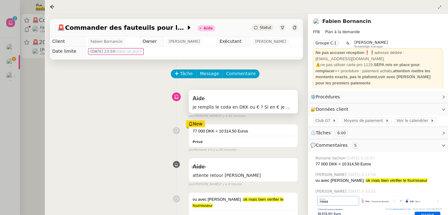
click at [276, 108] on span "je remplis le coda en DKK ou € ? Si en € je mets quel montant?" at bounding box center [242, 107] width 101 height 7
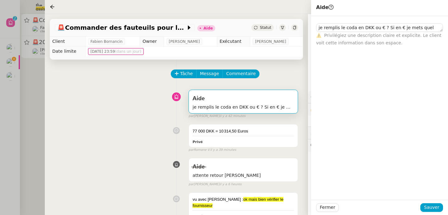
click at [44, 90] on div at bounding box center [224, 107] width 448 height 215
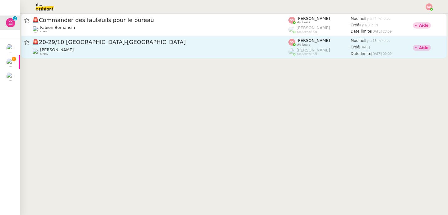
click at [168, 43] on span "🚨 20-29/10 Genève-Athènes" at bounding box center [160, 42] width 256 height 6
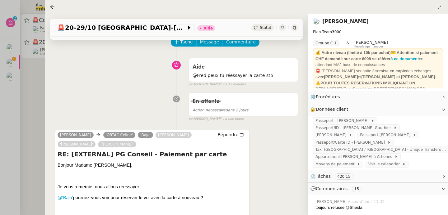
scroll to position [122, 0]
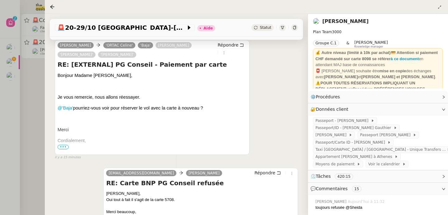
click at [40, 131] on div at bounding box center [224, 107] width 448 height 215
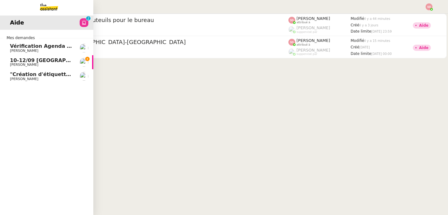
click at [10, 63] on span "[PERSON_NAME]" at bounding box center [24, 65] width 28 height 4
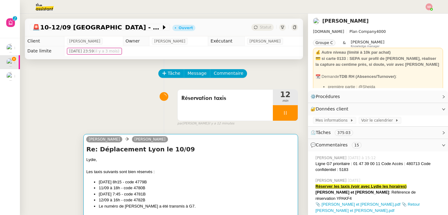
click at [196, 175] on div "Les taxis suivants sont bien réservés :" at bounding box center [190, 172] width 209 height 6
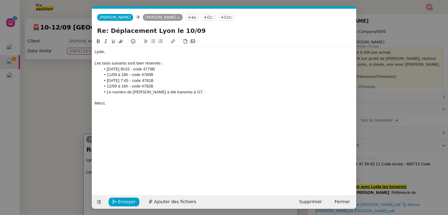
scroll to position [0, 13]
click at [122, 205] on span "Envoyer" at bounding box center [127, 202] width 18 height 7
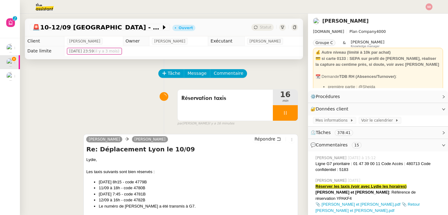
click at [42, 138] on div "camille Lydie Laulon Répondre Re: Déplacement Lyon le 10/09 Lydie, Les taxis su…" at bounding box center [164, 187] width 268 height 117
click at [289, 113] on div at bounding box center [285, 113] width 25 height 16
click at [289, 113] on icon at bounding box center [291, 113] width 5 height 5
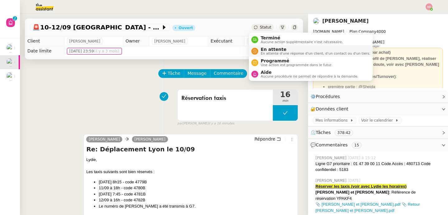
click at [261, 49] on span "En attente" at bounding box center [314, 49] width 109 height 5
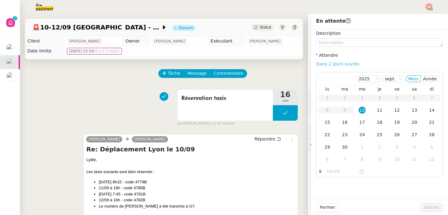
click at [344, 65] on link "Dans 2 jours ouvrés" at bounding box center [337, 64] width 43 height 5
type input "07:00"
click at [426, 206] on span "Sauver" at bounding box center [431, 207] width 15 height 7
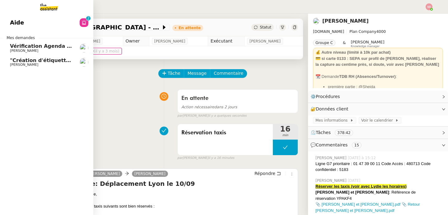
click at [10, 64] on span "[PERSON_NAME]" at bounding box center [24, 65] width 28 height 4
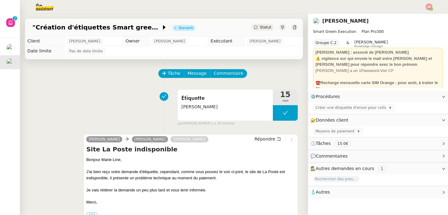
click at [71, 103] on div "Etiquette Marie-Line Morin 15 min false par Sheida D. il y a 34 minutes" at bounding box center [164, 107] width 268 height 40
click at [275, 111] on button at bounding box center [285, 113] width 25 height 16
click at [276, 111] on icon at bounding box center [278, 113] width 5 height 5
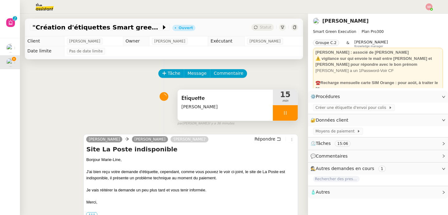
click at [225, 97] on span "Etiquette" at bounding box center [225, 98] width 88 height 9
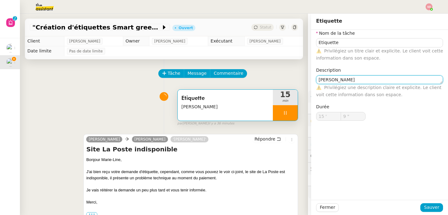
click at [355, 79] on textarea "Marie-Line Morin" at bounding box center [379, 80] width 127 height 9
type input "10 ""
type textarea "Marie-Line Morin ("
type input "11 ""
type textarea "Marie-Line Morin (bug tehcn"
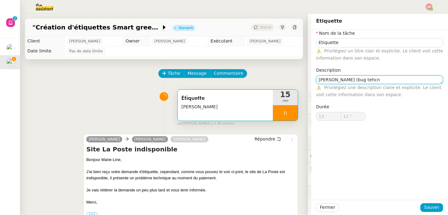
type input "12 ""
type textarea "Marie-Line Morin (bug t"
type input "13 ""
type textarea "Marie-Line Morin (bug tech"
type input "14 ""
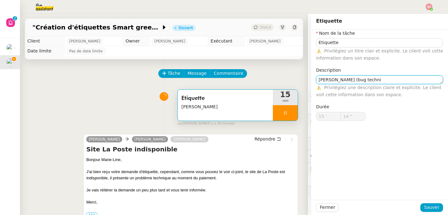
type textarea "Marie-Line Morin (bug techniq"
type input "15 ""
type textarea "Marie-Line Morin (bug technique"
type input "16 ""
type textarea "Marie-Line Morin (bug technique, 2 essa"
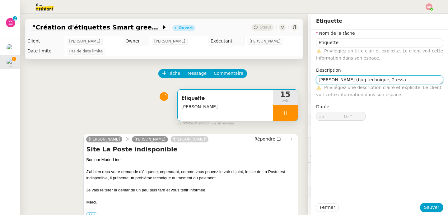
type input "17 ""
type textarea "Marie-Line Morin (bug technique, 2 essa"
type input "18 ""
type textarea "Marie-Line Morin (bug technique, 2 ess"
type input "19 ""
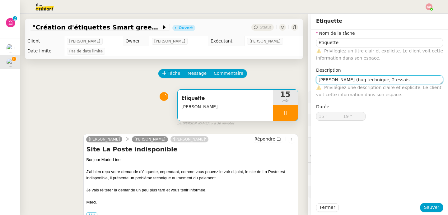
type textarea "Marie-Line Morin (bug technique, 2 essais)"
type input "22 ""
type textarea "Marie-Line Morin (bug technique, 2 essais)"
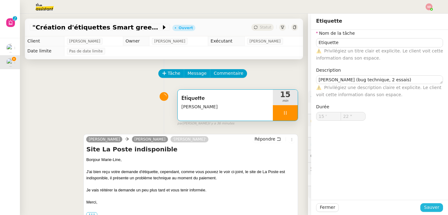
click at [424, 208] on span "Sauver" at bounding box center [431, 207] width 15 height 7
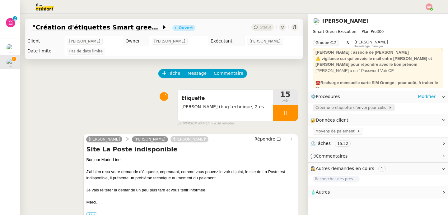
click at [329, 109] on span "Créer une étiquette d'envoi pour colis" at bounding box center [351, 108] width 73 height 6
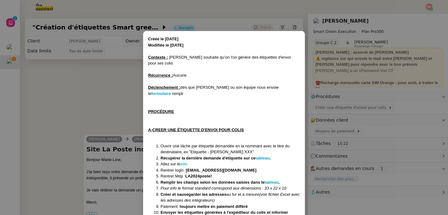
click at [186, 162] on strong "site" at bounding box center [183, 164] width 7 height 5
click at [47, 73] on nz-modal-container "Créée le 17/01/2025 Modifiée le 13/02/2025 Contexte : David souhaite qu’on l'on…" at bounding box center [224, 107] width 448 height 215
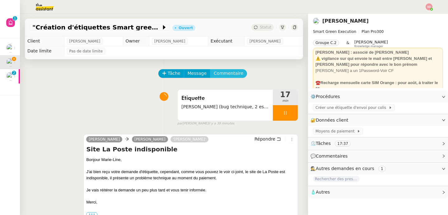
click at [225, 77] on span "Commentaire" at bounding box center [229, 73] width 30 height 7
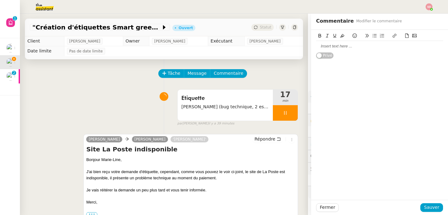
click at [410, 35] on button at bounding box center [413, 35] width 7 height 7
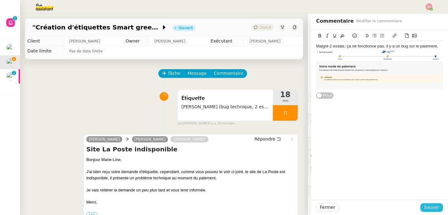
click at [435, 208] on span "Sauver" at bounding box center [431, 207] width 15 height 7
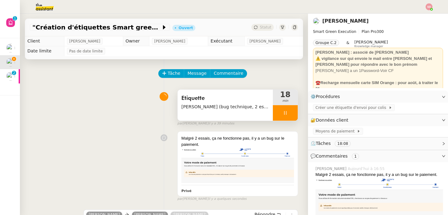
click at [283, 111] on icon at bounding box center [285, 113] width 5 height 5
click at [289, 113] on icon at bounding box center [291, 113] width 5 height 5
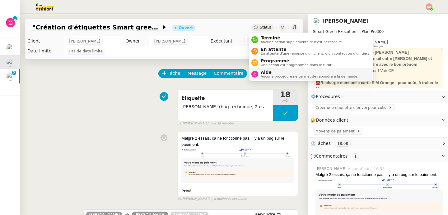
click at [257, 71] on div "Aide Aucune procédure ne permet de répondre à la demande." at bounding box center [304, 74] width 107 height 8
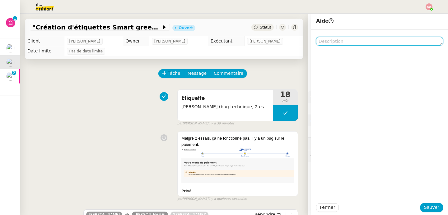
click at [339, 44] on textarea at bounding box center [379, 41] width 127 height 9
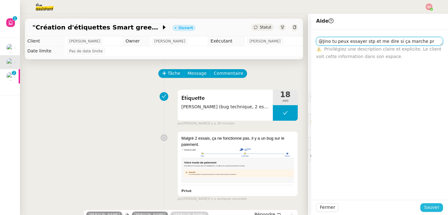
type textarea "@Jino tu peux essayer stp et me dire si ça marche pr toi?"
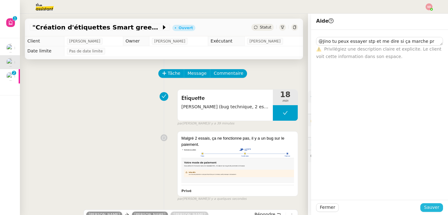
click at [433, 209] on span "Sauver" at bounding box center [431, 207] width 15 height 7
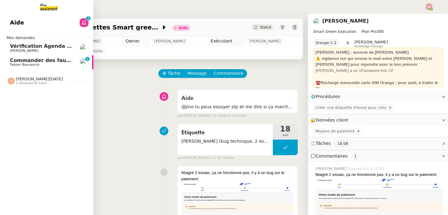
click at [15, 65] on span "Fabien Bornancin" at bounding box center [25, 65] width 30 height 4
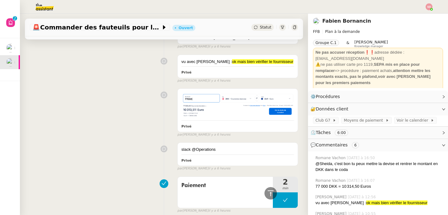
scroll to position [291, 0]
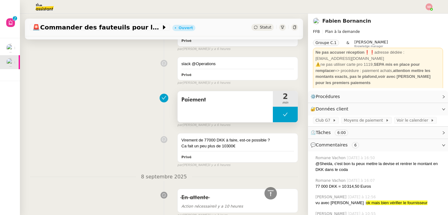
click at [273, 116] on button at bounding box center [285, 115] width 25 height 16
click at [273, 116] on div at bounding box center [279, 115] width 12 height 16
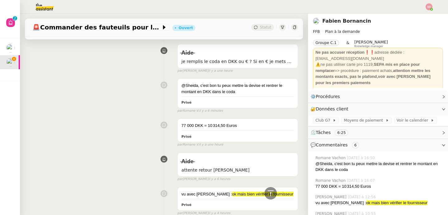
scroll to position [0, 0]
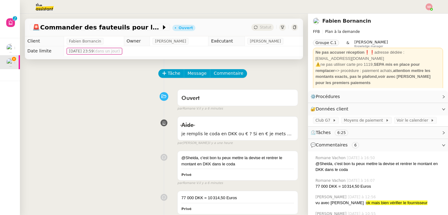
click at [82, 44] on span "Fabien Bornancin" at bounding box center [85, 41] width 32 height 6
copy span "Fabien Bornancin"
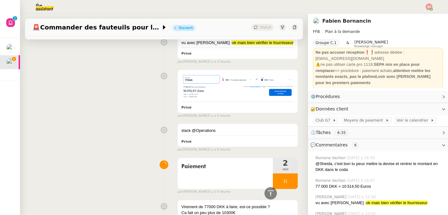
scroll to position [519, 0]
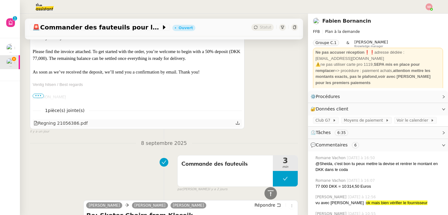
click at [63, 126] on div "Regning 21056386.pdf" at bounding box center [61, 123] width 54 height 7
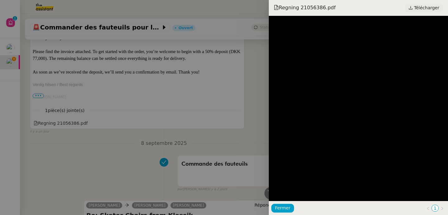
click at [429, 5] on span "Télécharger" at bounding box center [426, 8] width 25 height 8
click at [69, 59] on div at bounding box center [224, 107] width 448 height 215
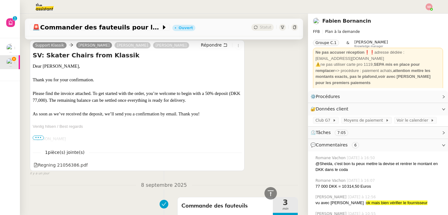
scroll to position [444, 0]
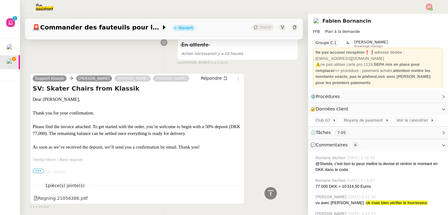
click at [39, 172] on span "•••" at bounding box center [38, 171] width 11 height 4
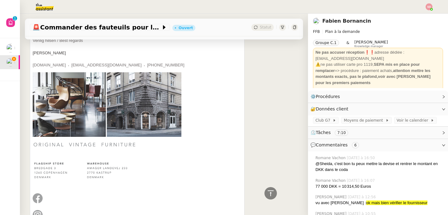
scroll to position [568, 0]
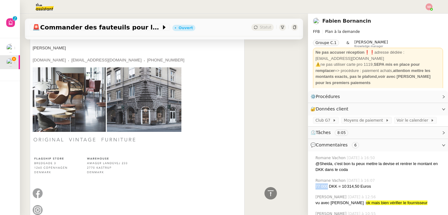
drag, startPoint x: 312, startPoint y: 188, endPoint x: 324, endPoint y: 187, distance: 12.1
click at [324, 187] on div "77 000 DKK = 10 314,50 Euros" at bounding box center [378, 187] width 127 height 6
copy div "77 000"
click at [368, 121] on span "Moyens de paiement" at bounding box center [363, 120] width 41 height 6
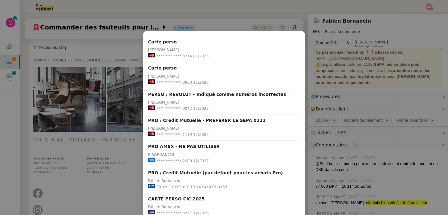
scroll to position [56, 0]
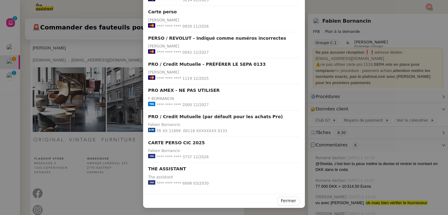
click at [243, 64] on strong "PRO / Credit Mutuelle - PRÉFÉRER LE SEPA 0133" at bounding box center [206, 64] width 117 height 7
copy strong "0133"
drag, startPoint x: 318, startPoint y: 113, endPoint x: 321, endPoint y: 117, distance: 5.3
click at [318, 113] on nz-modal-container "Carte perso Bornancin Fabien-Michel **** **** **** 3214 01/2025 Carte perso BOR…" at bounding box center [224, 107] width 448 height 215
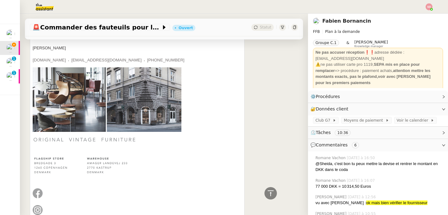
scroll to position [25, 0]
drag, startPoint x: 338, startPoint y: 187, endPoint x: 375, endPoint y: 187, distance: 37.6
click at [375, 187] on div "77 000 DKK = 10 314,50 Euros" at bounding box center [378, 187] width 127 height 6
drag, startPoint x: 375, startPoint y: 186, endPoint x: 339, endPoint y: 187, distance: 36.1
click at [339, 187] on div "77 000 DKK = 10 314,50 Euros" at bounding box center [378, 187] width 127 height 6
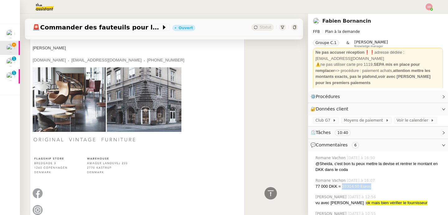
copy div "10 314,50 Euros"
click at [267, 193] on icon at bounding box center [270, 193] width 7 height 7
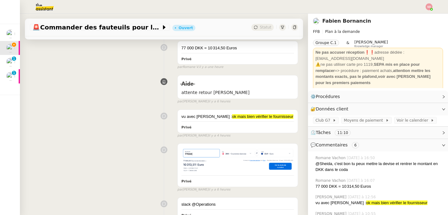
scroll to position [213, 0]
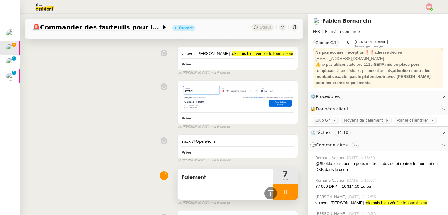
click at [284, 191] on div at bounding box center [285, 193] width 25 height 16
click at [289, 191] on icon at bounding box center [291, 192] width 5 height 5
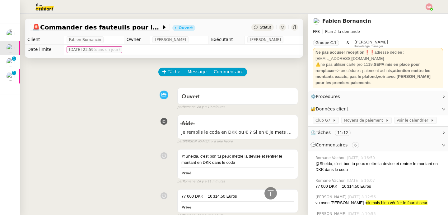
scroll to position [0, 0]
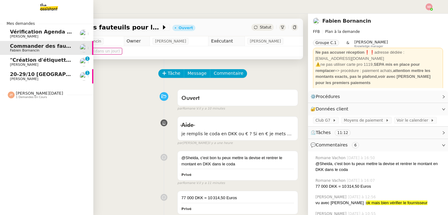
click at [4, 63] on link ""Création d'étiquettes Smart green Execution (réponses)" a été modifié récemmen…" at bounding box center [46, 62] width 93 height 14
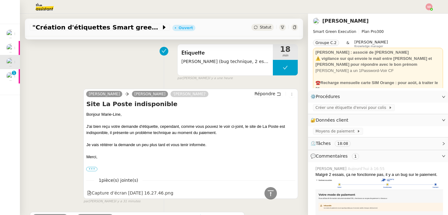
scroll to position [170, 0]
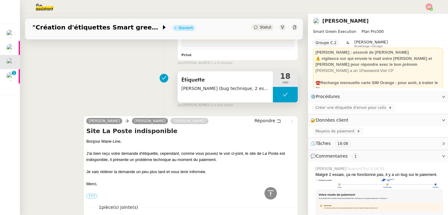
click at [273, 95] on button at bounding box center [285, 95] width 25 height 16
click at [276, 95] on icon at bounding box center [278, 94] width 5 height 5
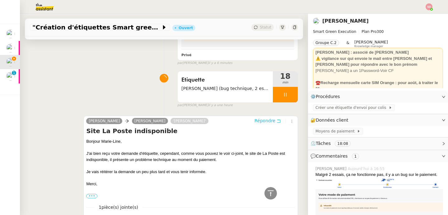
click at [261, 121] on span "Répondre" at bounding box center [264, 121] width 21 height 6
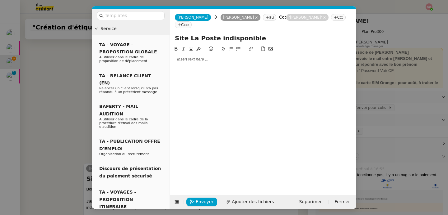
scroll to position [217, 0]
click at [222, 57] on div at bounding box center [262, 60] width 181 height 6
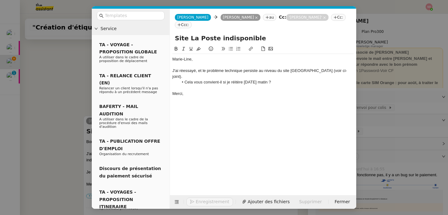
scroll to position [262, 0]
click at [256, 200] on span "Ajouter des fichiers" at bounding box center [253, 202] width 42 height 7
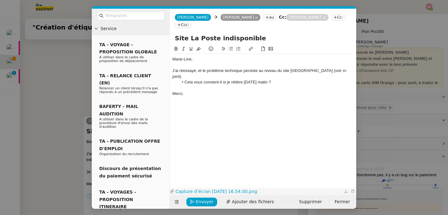
click at [232, 190] on link "Capture d’écran 2025-09-10 à 16.54.00.png" at bounding box center [258, 191] width 168 height 7
click at [241, 88] on div "Marie-Line, J'ai réessayé, et le problème technique persiste au niveau du site …" at bounding box center [262, 111] width 181 height 132
click at [203, 203] on span "Envoyer" at bounding box center [205, 202] width 18 height 7
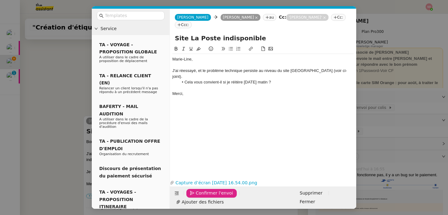
click at [203, 197] on span "Confirmer l'envoi" at bounding box center [214, 193] width 37 height 7
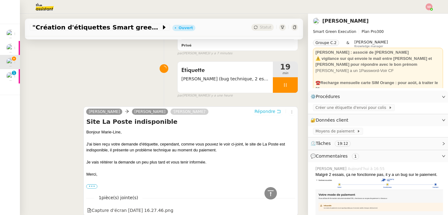
scroll to position [277, 0]
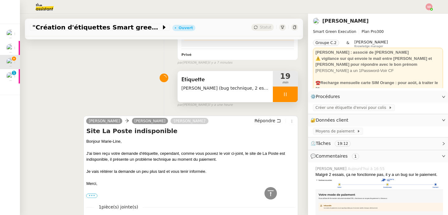
click at [283, 90] on div at bounding box center [285, 95] width 25 height 16
click at [285, 90] on button at bounding box center [291, 95] width 12 height 16
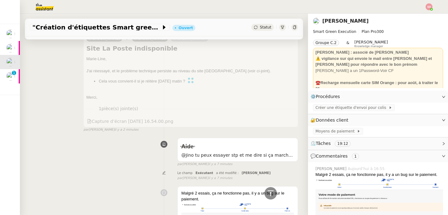
scroll to position [0, 0]
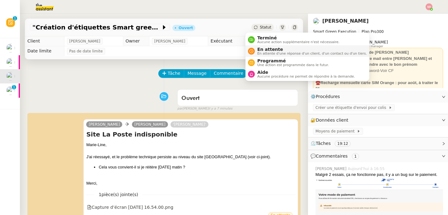
click at [253, 52] on nz-avatar at bounding box center [251, 51] width 7 height 7
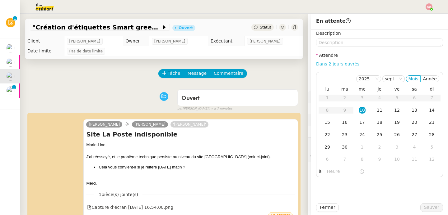
click at [346, 66] on link "Dans 2 jours ouvrés" at bounding box center [337, 64] width 43 height 5
type input "07:00"
click at [376, 111] on div "11" at bounding box center [379, 110] width 7 height 7
click at [425, 209] on span "Sauver" at bounding box center [431, 207] width 15 height 7
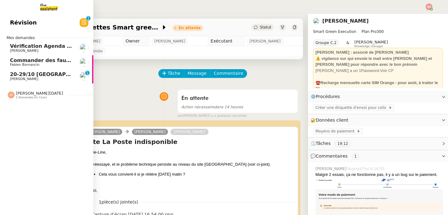
click at [15, 78] on span "[PERSON_NAME]" at bounding box center [24, 79] width 28 height 4
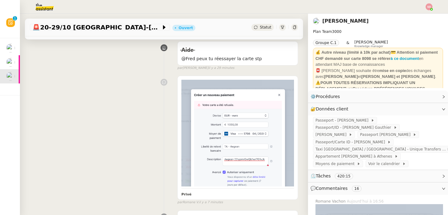
scroll to position [29, 0]
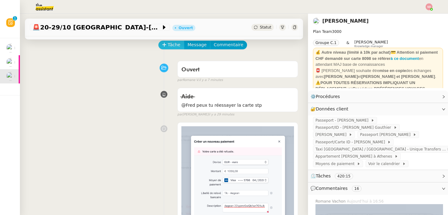
click at [176, 46] on span "Tâche" at bounding box center [174, 44] width 13 height 7
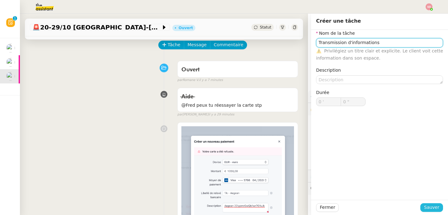
type input "Transmission d'informations"
click at [432, 206] on span "Sauver" at bounding box center [431, 207] width 15 height 7
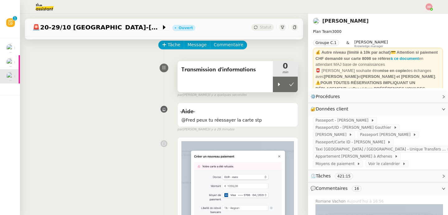
click at [265, 87] on div "Transmission d'informations" at bounding box center [224, 76] width 95 height 31
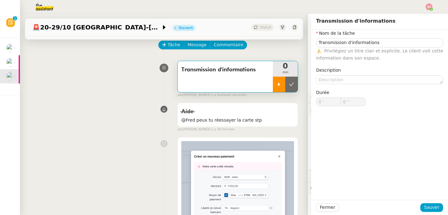
click at [273, 85] on div at bounding box center [279, 85] width 12 height 16
type input "Transmission d'informations"
type input "0 '"
type input "0 ""
type input "Transmission d'informations"
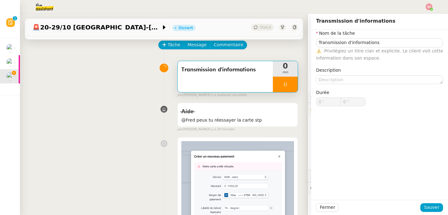
type input "0 '"
type input "0 ""
click at [143, 140] on div "Privé false par Romane V. il y a 7 minutes" at bounding box center [164, 201] width 268 height 132
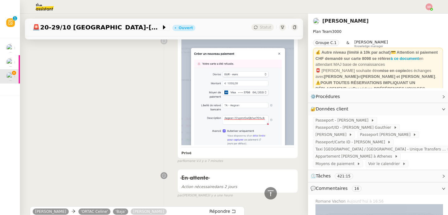
scroll to position [233, 0]
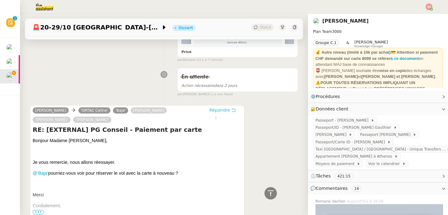
click at [214, 107] on span "Répondre" at bounding box center [219, 110] width 21 height 6
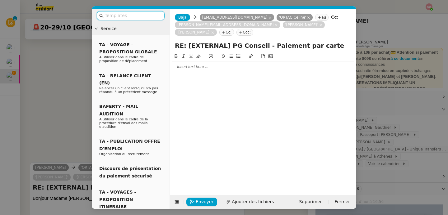
scroll to position [280, 0]
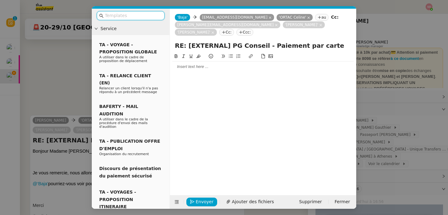
click at [200, 64] on div at bounding box center [262, 67] width 181 height 6
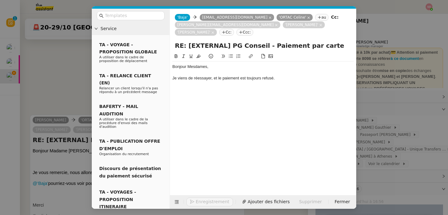
scroll to position [304, 0]
click at [173, 201] on icon at bounding box center [177, 202] width 8 height 4
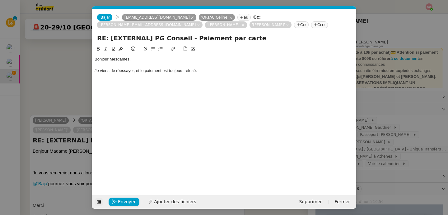
click at [203, 76] on div at bounding box center [223, 77] width 259 height 6
click at [415, 62] on nz-modal-container "Service TA - VOYAGE - PROPOSITION GLOBALE A utiliser dans le cadre de propositi…" at bounding box center [224, 107] width 448 height 215
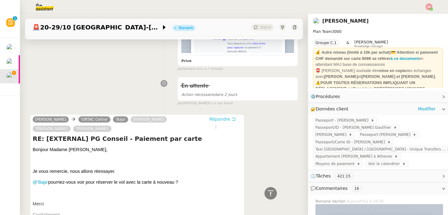
scroll to position [304, 0]
click at [402, 108] on div "🔐 Données client Modifier" at bounding box center [372, 109] width 125 height 7
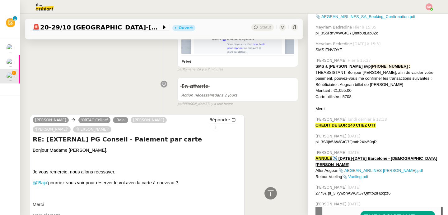
scroll to position [326, 0]
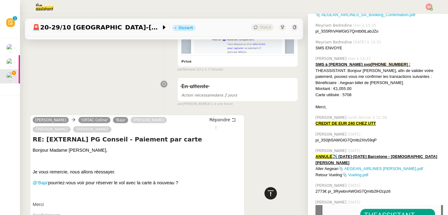
click at [267, 196] on icon at bounding box center [270, 193] width 7 height 7
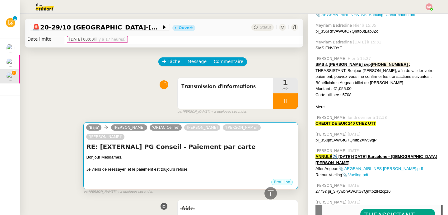
scroll to position [0, 0]
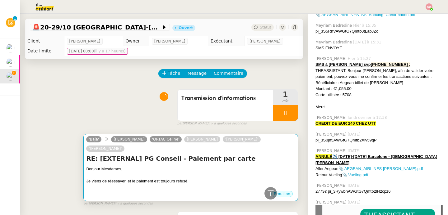
click at [195, 178] on div "Je viens de réessayer, et le paiement est toujours refusé." at bounding box center [190, 181] width 209 height 6
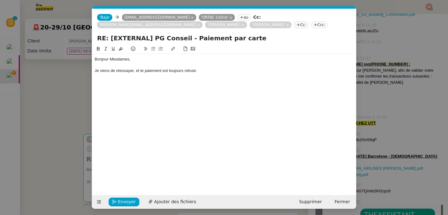
scroll to position [0, 13]
click at [206, 71] on div "Je viens de réessayer, et le paiement est toujours refusé." at bounding box center [223, 71] width 259 height 6
click at [66, 76] on nz-modal-container "Service TA - VOYAGE - PROPOSITION GLOBALE A utiliser dans le cadre de propositi…" at bounding box center [224, 107] width 448 height 215
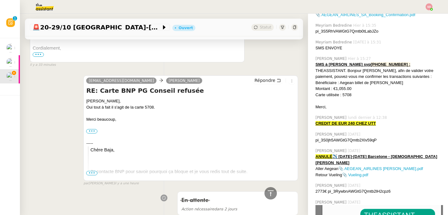
scroll to position [472, 0]
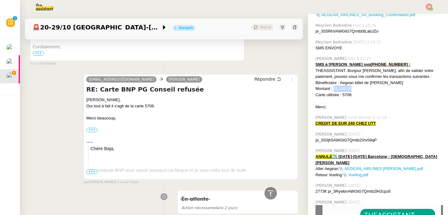
drag, startPoint x: 329, startPoint y: 84, endPoint x: 357, endPoint y: 84, distance: 27.0
click at [357, 86] on div "Montant : €1,055.00" at bounding box center [378, 89] width 127 height 6
copy div "€1,055.00"
click at [267, 193] on icon at bounding box center [270, 193] width 7 height 7
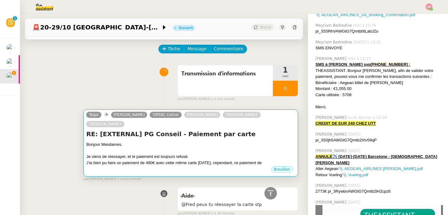
scroll to position [0, 0]
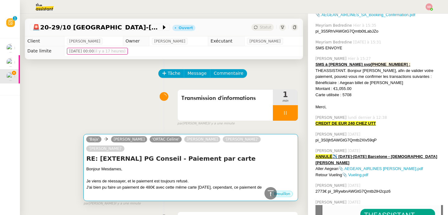
click at [220, 154] on div "RE: [EXTERNAL] PG Conseil - Paiement par carte Bonjour Mesdames, Je viens de ré…" at bounding box center [190, 172] width 209 height 36
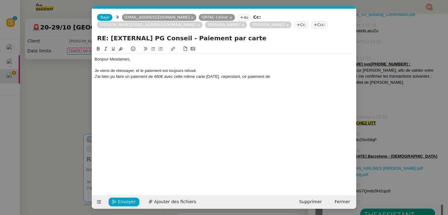
scroll to position [0, 13]
click at [295, 80] on div "Bonjour Mesdames, Je viens de réessayer, et le paiement est toujours refusé. J'…" at bounding box center [223, 68] width 259 height 28
click at [140, 77] on div "J'ai bien pu faire un paiement de 480€ avec cette même carte il y a deux jours,…" at bounding box center [223, 77] width 259 height 6
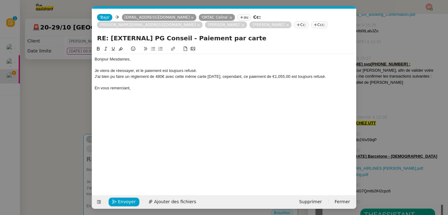
click at [140, 92] on div "Bonjour Mesdames, Je viens de réessayer, et le paiement est toujours refusé. J'…" at bounding box center [223, 73] width 259 height 39
click at [118, 202] on span "Envoyer" at bounding box center [127, 202] width 18 height 7
click at [118, 202] on span "Confirmer l'envoi" at bounding box center [136, 202] width 37 height 7
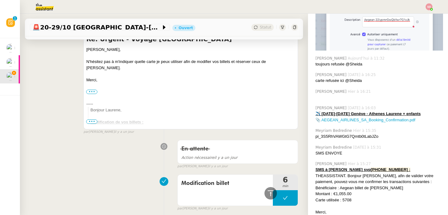
scroll to position [2166, 0]
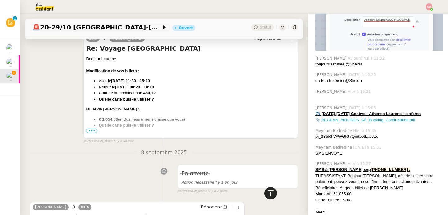
click at [268, 191] on icon at bounding box center [270, 194] width 6 height 6
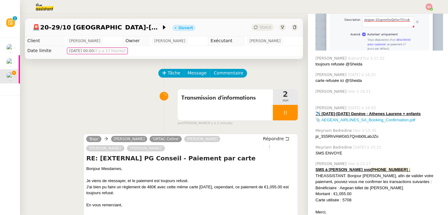
scroll to position [0, 0]
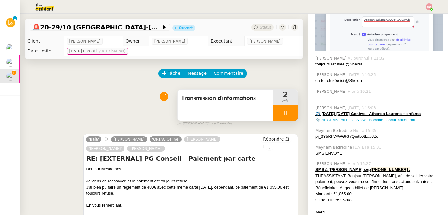
click at [287, 116] on div at bounding box center [285, 113] width 25 height 16
click at [287, 116] on button at bounding box center [291, 113] width 12 height 16
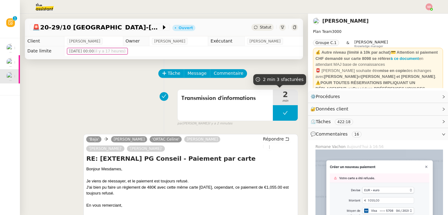
scroll to position [220, 0]
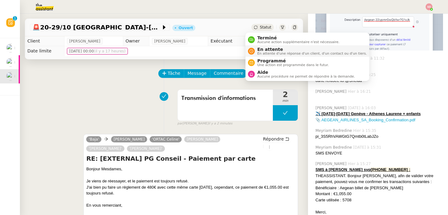
click at [254, 52] on nz-avatar at bounding box center [251, 51] width 7 height 7
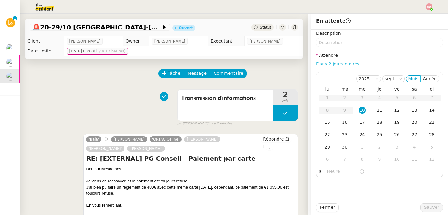
click at [340, 65] on link "Dans 2 jours ouvrés" at bounding box center [337, 64] width 43 height 5
type input "07:00"
click at [430, 207] on span "Sauver" at bounding box center [431, 207] width 15 height 7
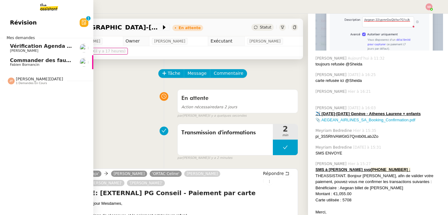
click at [12, 63] on span "Commander des fauteuils pour le bureau" at bounding box center [67, 61] width 115 height 6
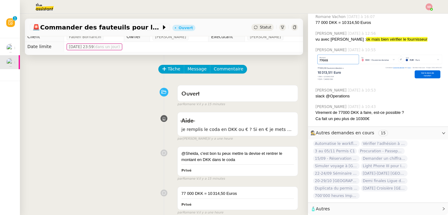
scroll to position [229, 0]
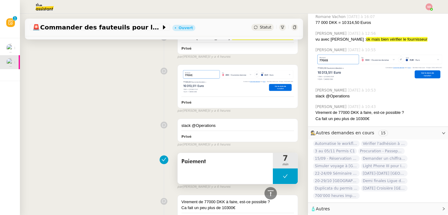
click at [273, 176] on button at bounding box center [285, 177] width 25 height 16
click at [276, 176] on icon at bounding box center [278, 176] width 5 height 5
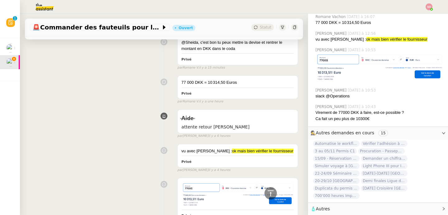
scroll to position [0, 0]
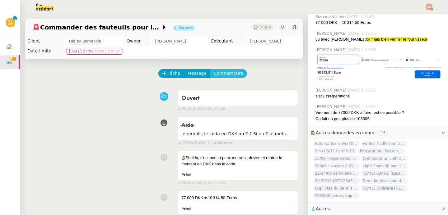
click at [229, 73] on span "Commentaire" at bounding box center [229, 73] width 30 height 7
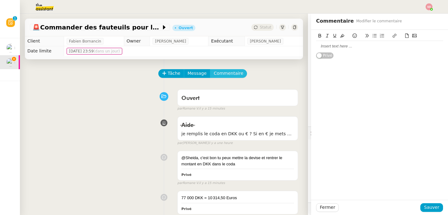
scroll to position [155, 0]
click at [412, 35] on icon at bounding box center [414, 36] width 4 height 4
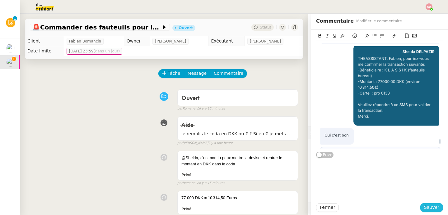
click at [434, 207] on span "Sauver" at bounding box center [431, 207] width 15 height 7
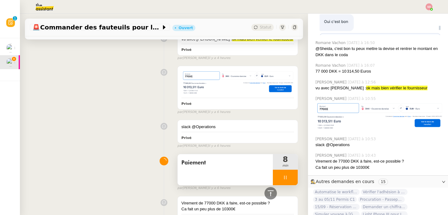
scroll to position [390, 0]
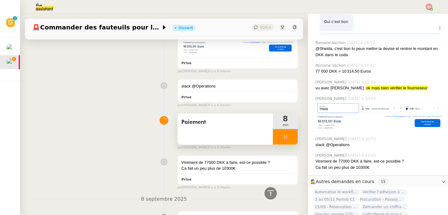
click at [286, 131] on div at bounding box center [285, 137] width 25 height 16
click at [289, 135] on icon at bounding box center [291, 137] width 5 height 5
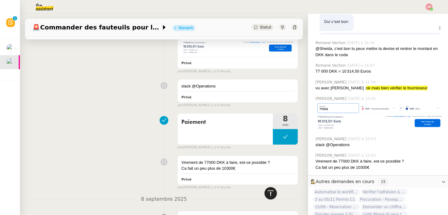
click at [272, 192] on div at bounding box center [270, 193] width 12 height 12
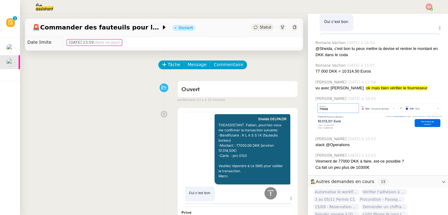
scroll to position [0, 0]
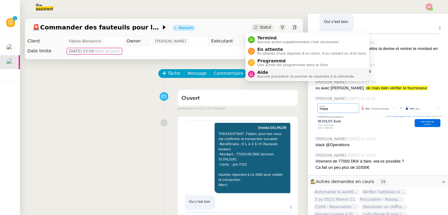
click at [255, 74] on div "Aide Aucune procédure ne permet de répondre à la demande." at bounding box center [305, 74] width 100 height 8
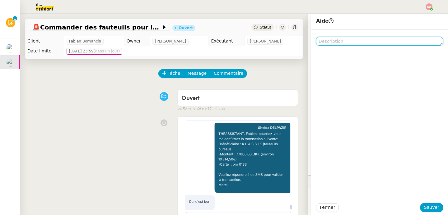
click at [351, 37] on textarea at bounding box center [379, 41] width 127 height 9
type textarea "p"
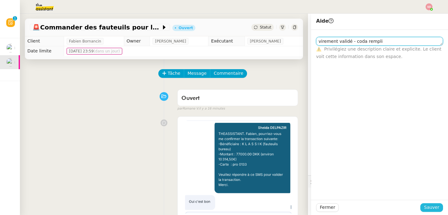
type textarea "virement validé - coda rempli"
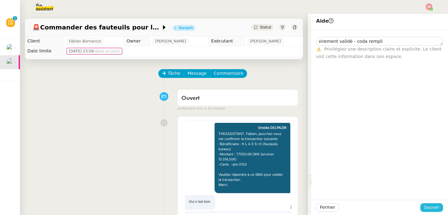
click at [426, 212] on button "Sauver" at bounding box center [431, 208] width 23 height 9
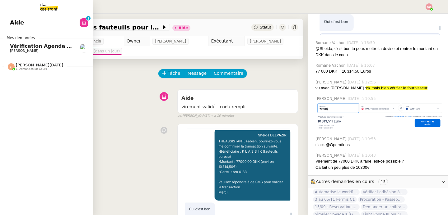
click at [22, 51] on span "[PERSON_NAME]" at bounding box center [24, 51] width 28 height 4
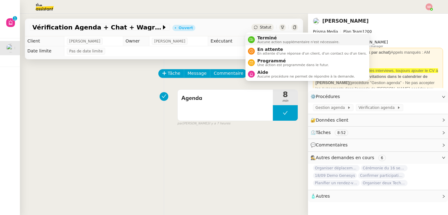
click at [255, 35] on div "Terminé Aucune action supplémentaire n'est nécessaire." at bounding box center [297, 39] width 85 height 8
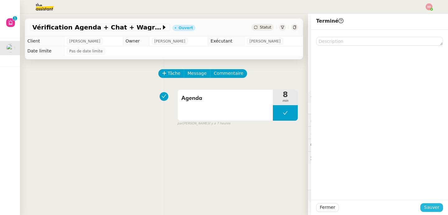
click at [436, 207] on button "Sauver" at bounding box center [431, 208] width 23 height 9
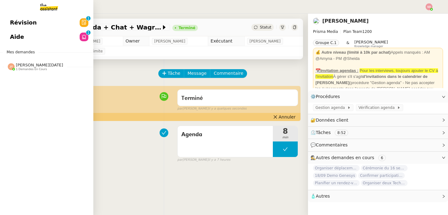
click at [29, 64] on span "Jean-Noël De Tinguy" at bounding box center [39, 65] width 47 height 5
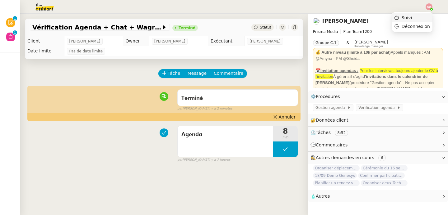
click at [427, 16] on li "Suivi" at bounding box center [412, 17] width 40 height 9
